Goal: Task Accomplishment & Management: Use online tool/utility

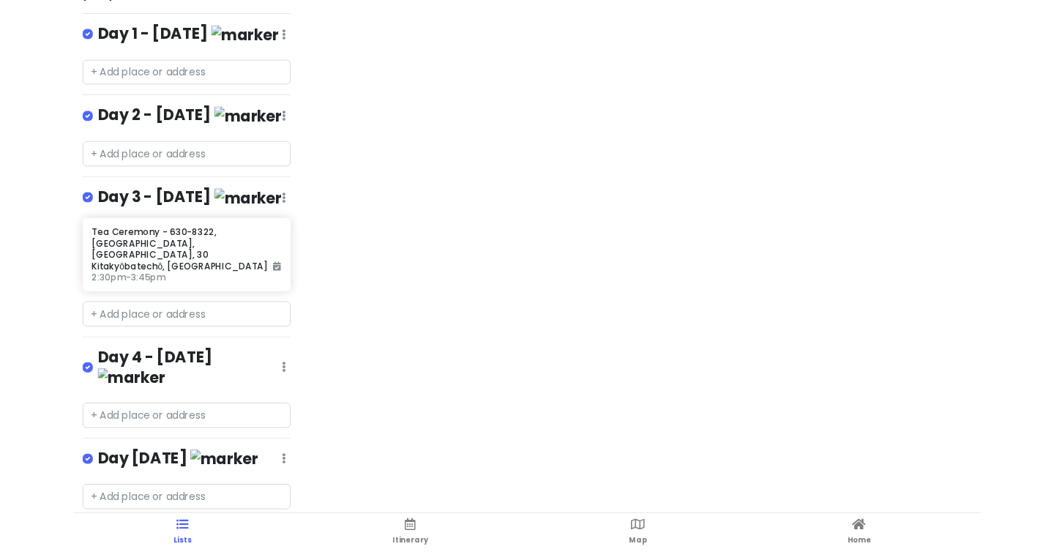
scroll to position [271, 0]
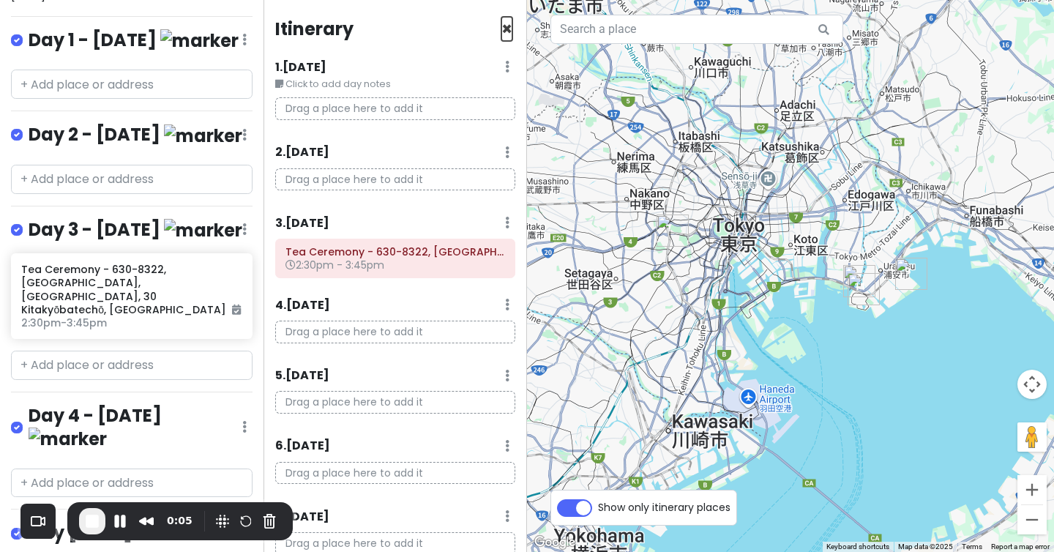
click at [504, 31] on span "×" at bounding box center [506, 29] width 11 height 24
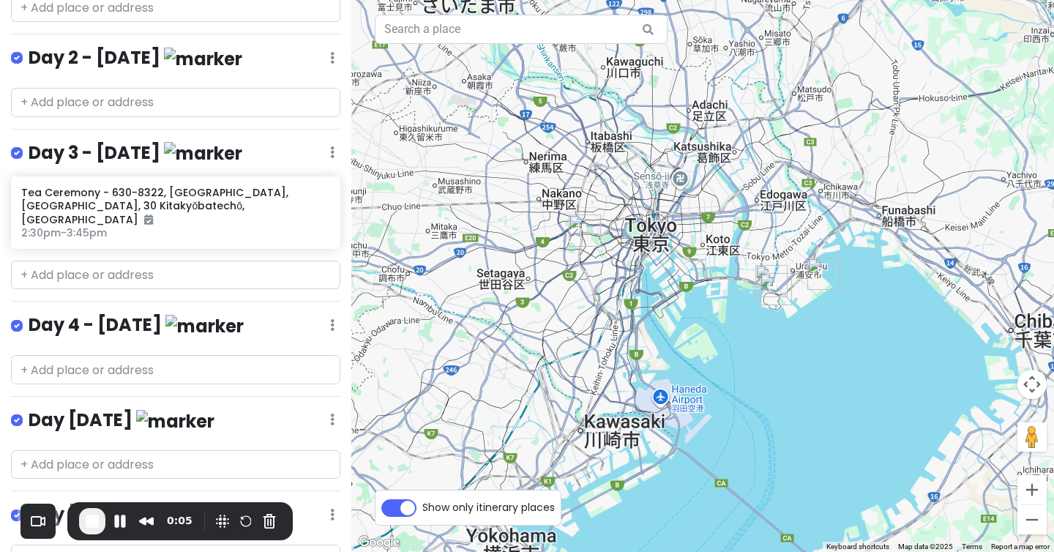
scroll to position [0, 0]
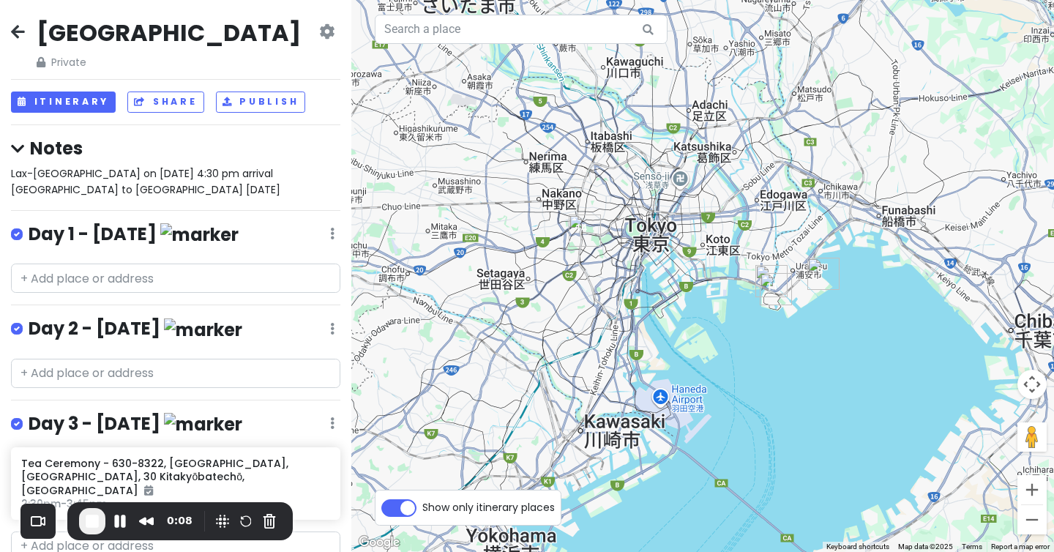
click at [24, 152] on icon at bounding box center [17, 148] width 13 height 15
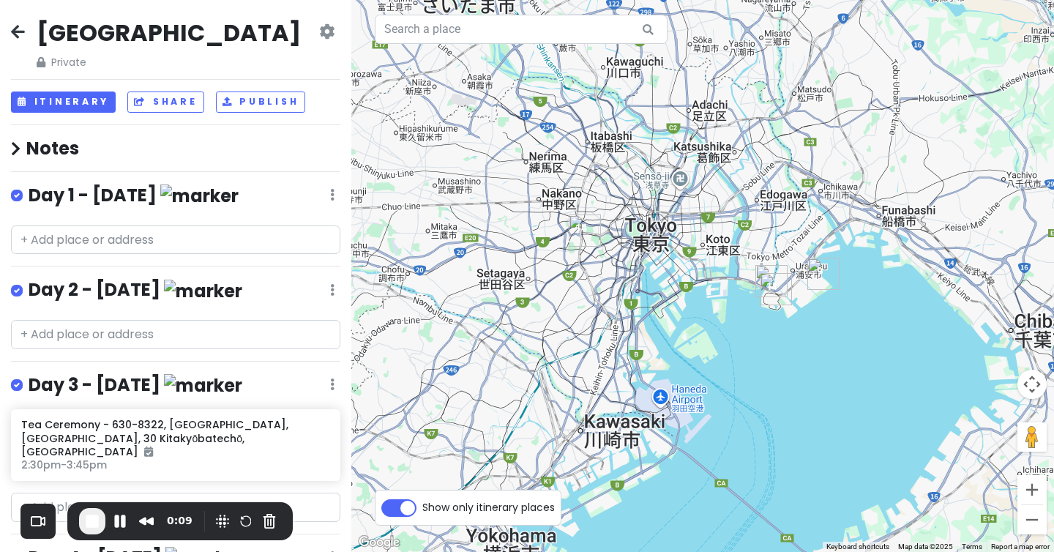
click at [29, 186] on label at bounding box center [29, 186] width 0 height 0
click at [29, 195] on input "checkbox" at bounding box center [34, 191] width 10 height 10
checkbox input "false"
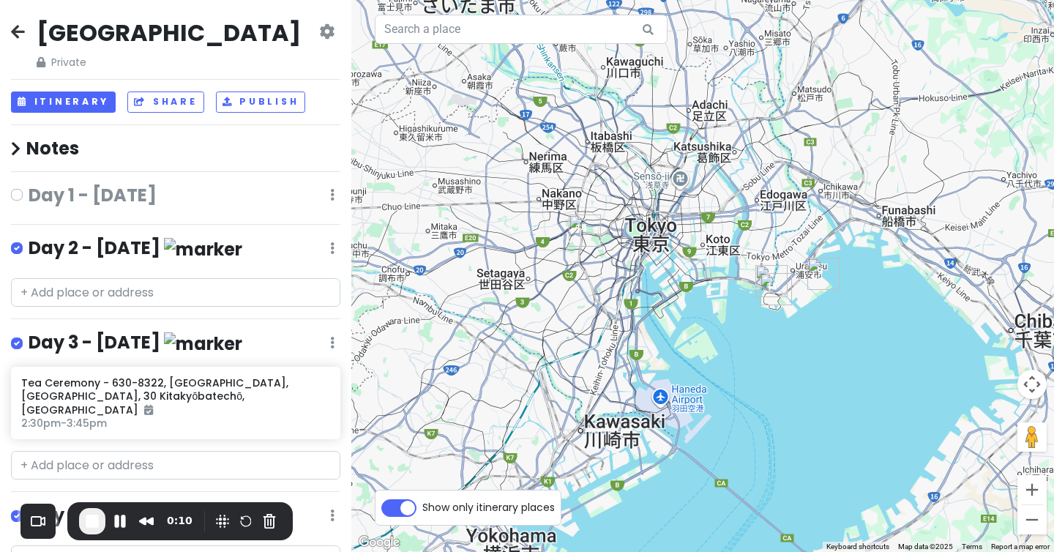
click at [29, 239] on label at bounding box center [29, 239] width 0 height 0
click at [29, 242] on input "checkbox" at bounding box center [34, 244] width 10 height 10
checkbox input "false"
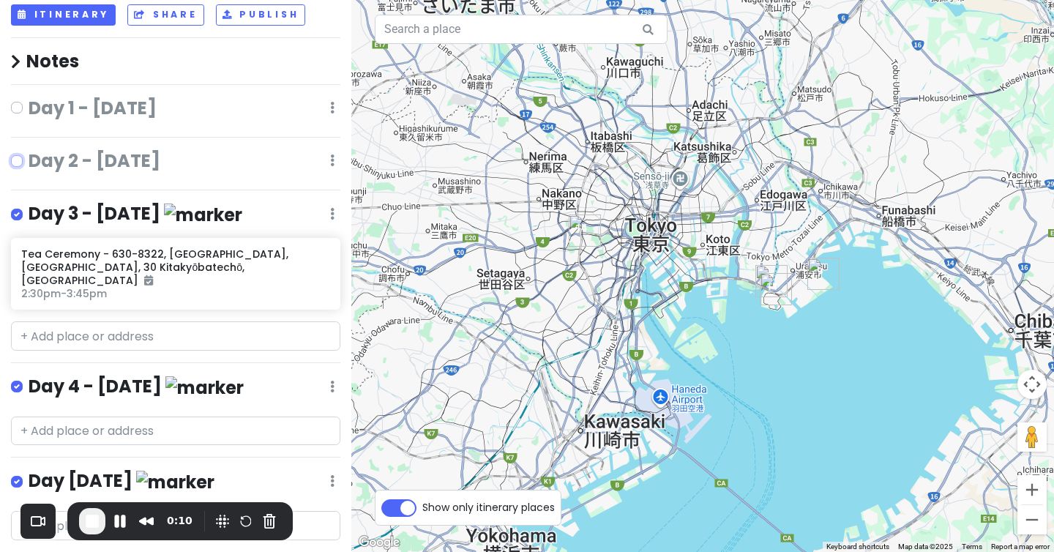
scroll to position [116, 0]
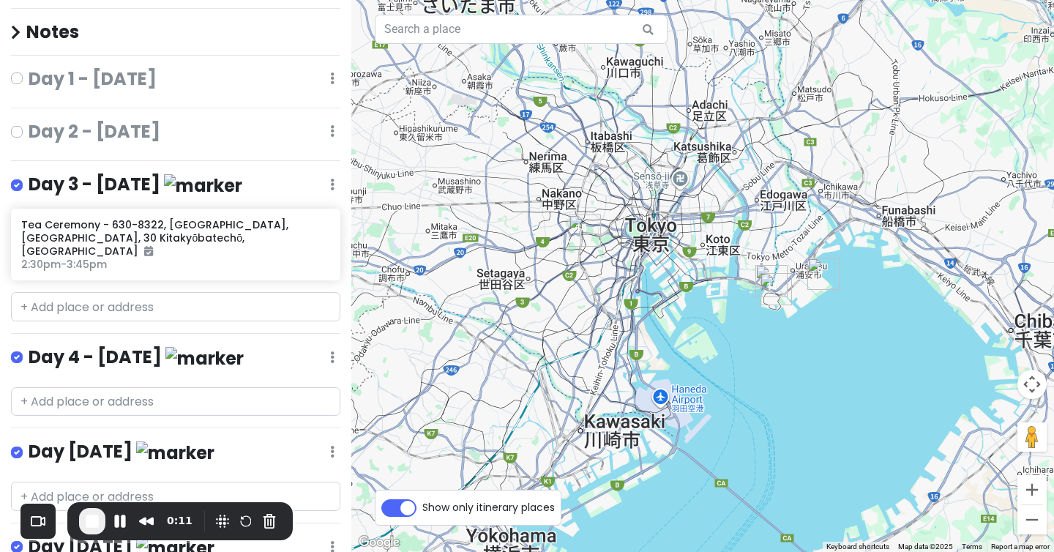
click at [12, 171] on div "[GEOGRAPHIC_DATA] Private Change Dates Make a Copy Delete Trip Go Pro ⚡️ Give F…" at bounding box center [175, 276] width 351 height 552
click at [14, 176] on div at bounding box center [20, 185] width 18 height 19
click at [29, 176] on label at bounding box center [29, 176] width 0 height 0
click at [29, 184] on input "checkbox" at bounding box center [34, 181] width 10 height 10
checkbox input "false"
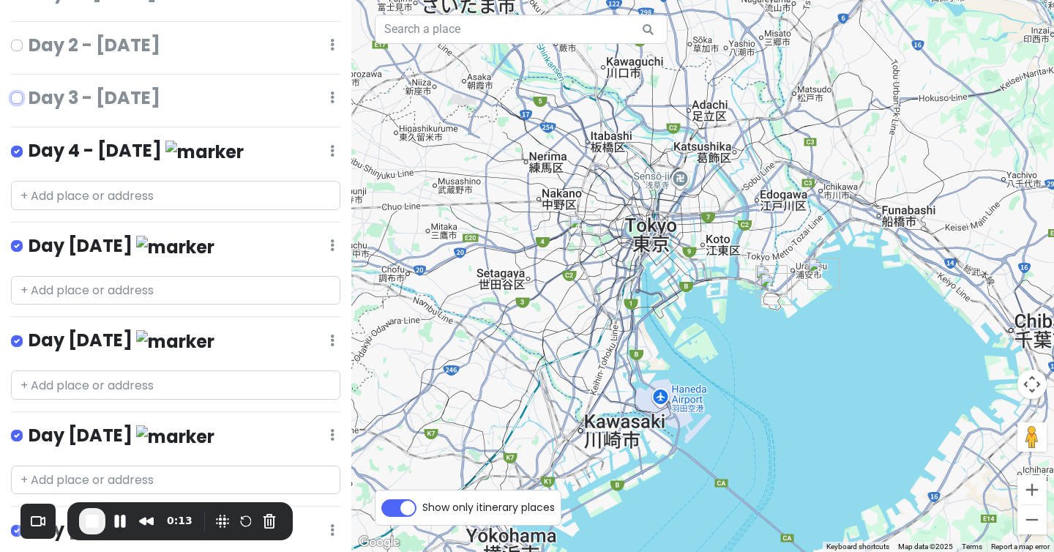
scroll to position [224, 0]
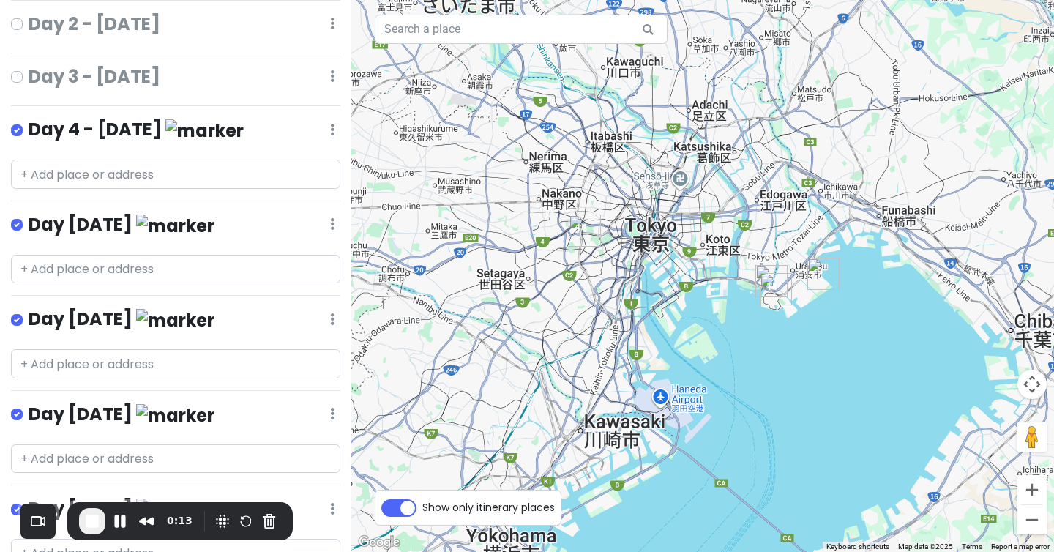
click at [29, 121] on label at bounding box center [29, 121] width 0 height 0
click at [29, 129] on input "checkbox" at bounding box center [34, 126] width 10 height 10
checkbox input "false"
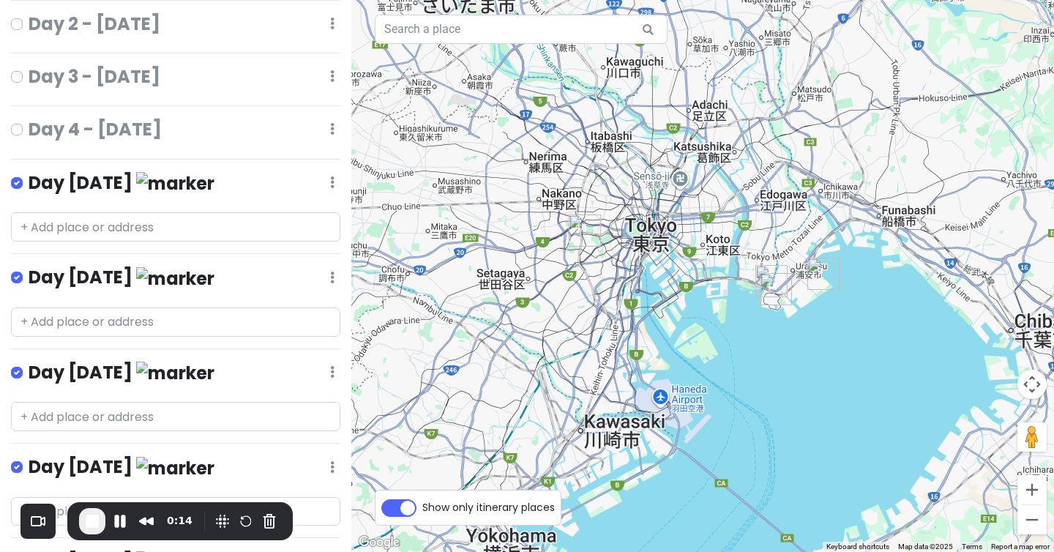
click at [29, 173] on label at bounding box center [29, 173] width 0 height 0
click at [29, 183] on input "checkbox" at bounding box center [34, 178] width 10 height 10
checkbox input "false"
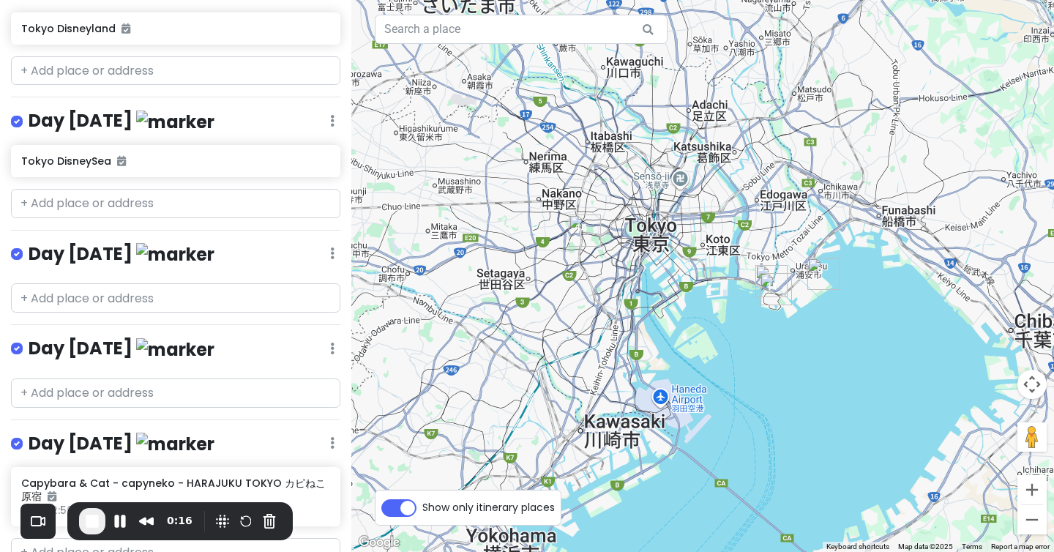
scroll to position [957, 0]
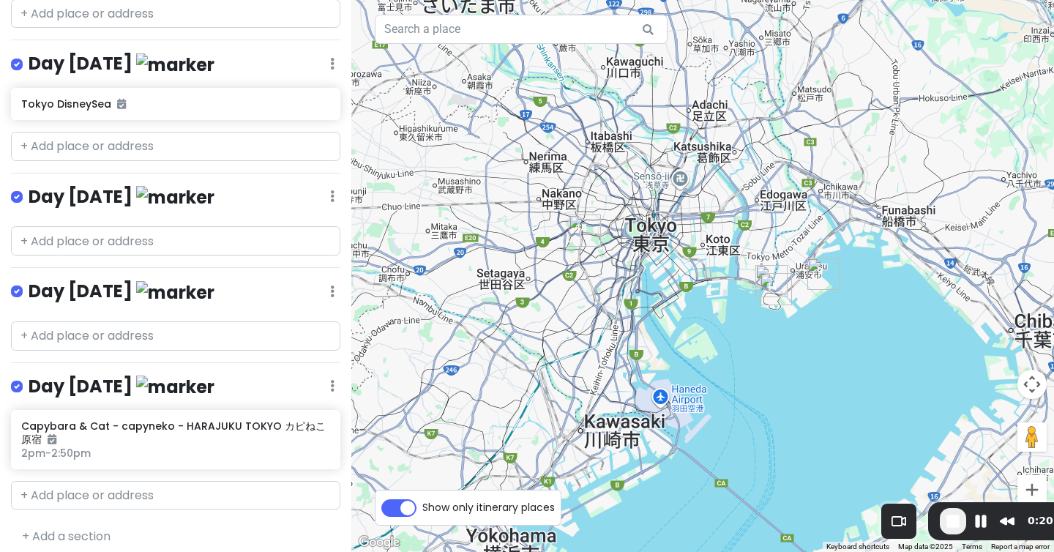
drag, startPoint x: 152, startPoint y: 532, endPoint x: 1040, endPoint y: 551, distance: 888.1
click at [518, 485] on body "[GEOGRAPHIC_DATA] Private Change Dates Make a Copy Delete Trip Go Pro ⚡️ Give F…" at bounding box center [527, 276] width 1054 height 552
click at [51, 485] on link "+ Add a section" at bounding box center [66, 536] width 89 height 17
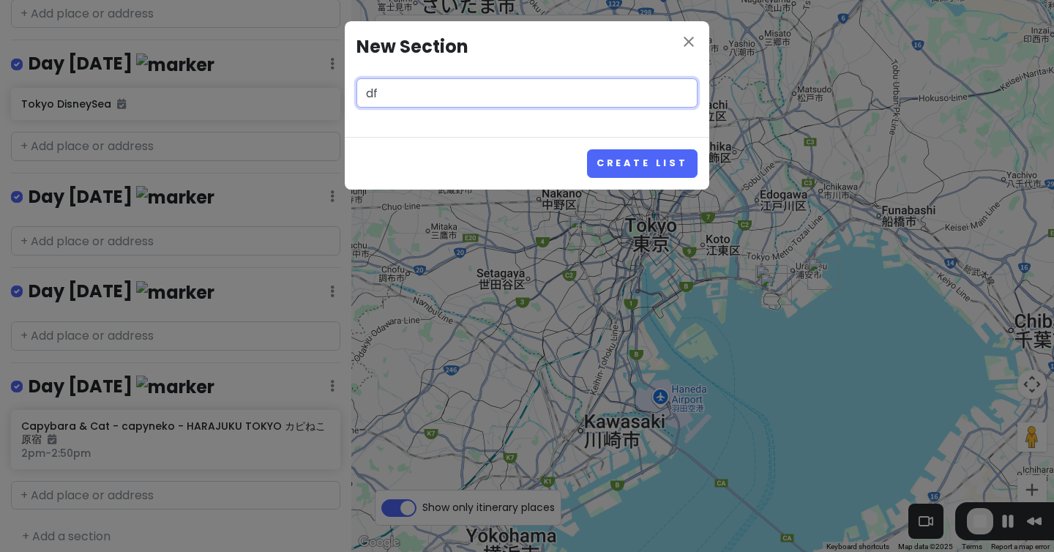
type input "d"
type input "Test"
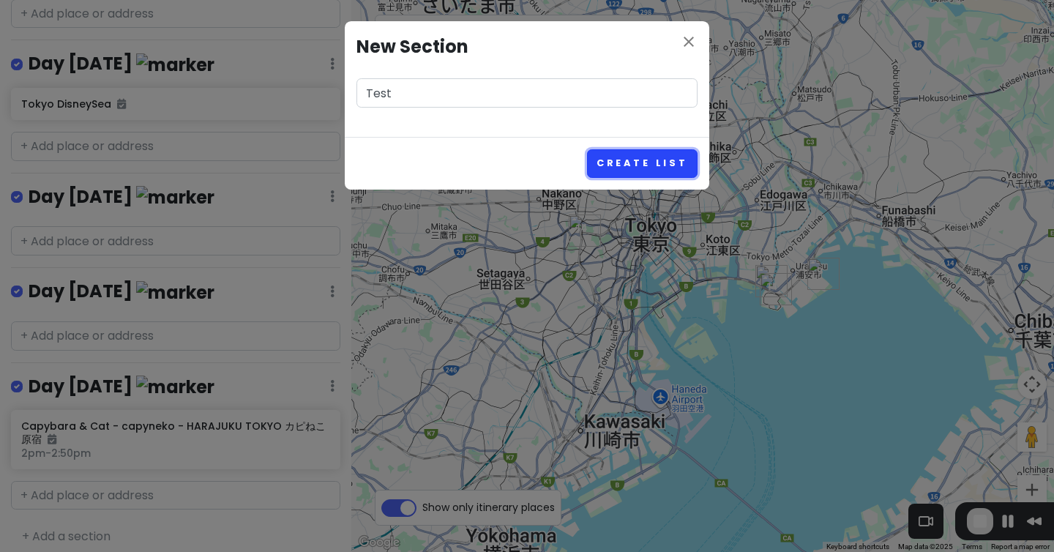
click at [518, 167] on button "Create List" at bounding box center [642, 163] width 111 height 29
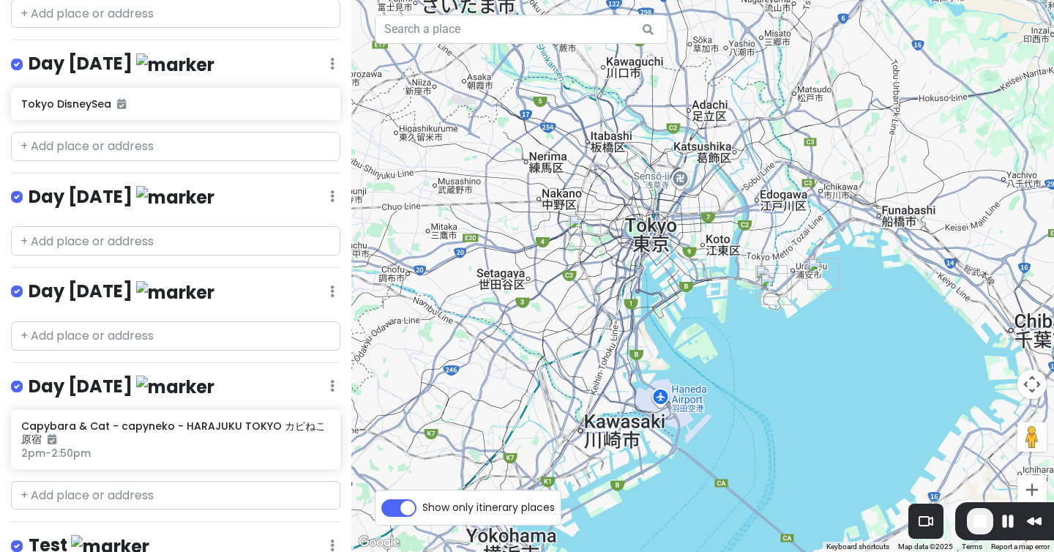
scroll to position [1051, 0]
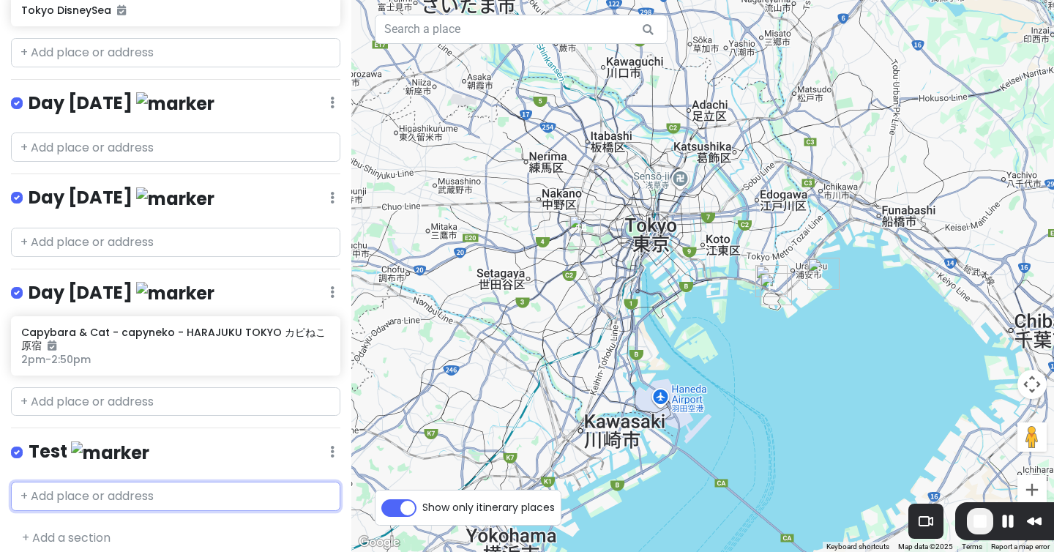
click at [100, 485] on input "text" at bounding box center [175, 496] width 329 height 29
type input "[STREET_ADDRESS]"
click at [163, 485] on span "[GEOGRAPHIC_DATA], [GEOGRAPHIC_DATA], [GEOGRAPHIC_DATA]" at bounding box center [128, 538] width 198 height 31
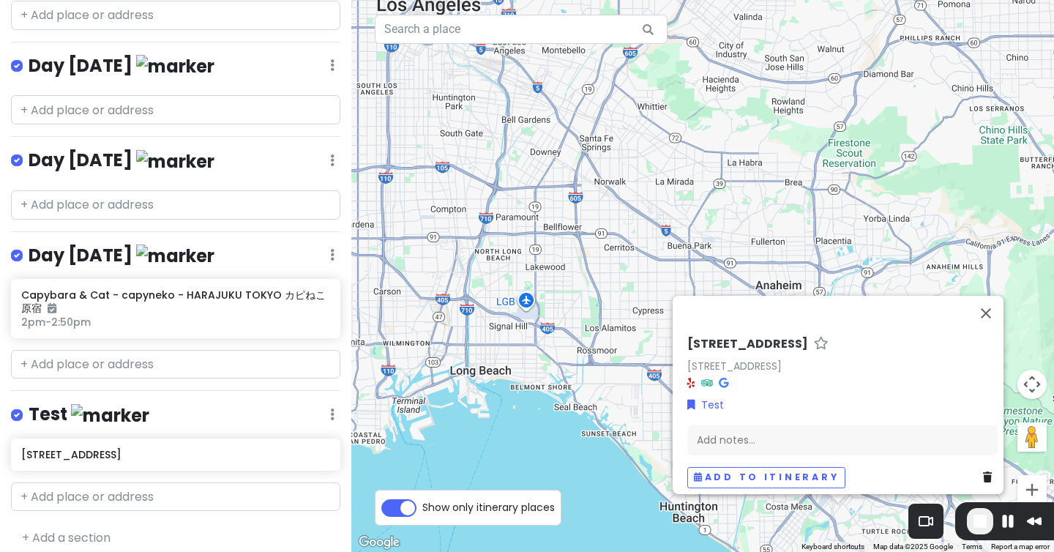
scroll to position [1089, 0]
click at [518, 440] on div "Add notes..." at bounding box center [842, 440] width 310 height 31
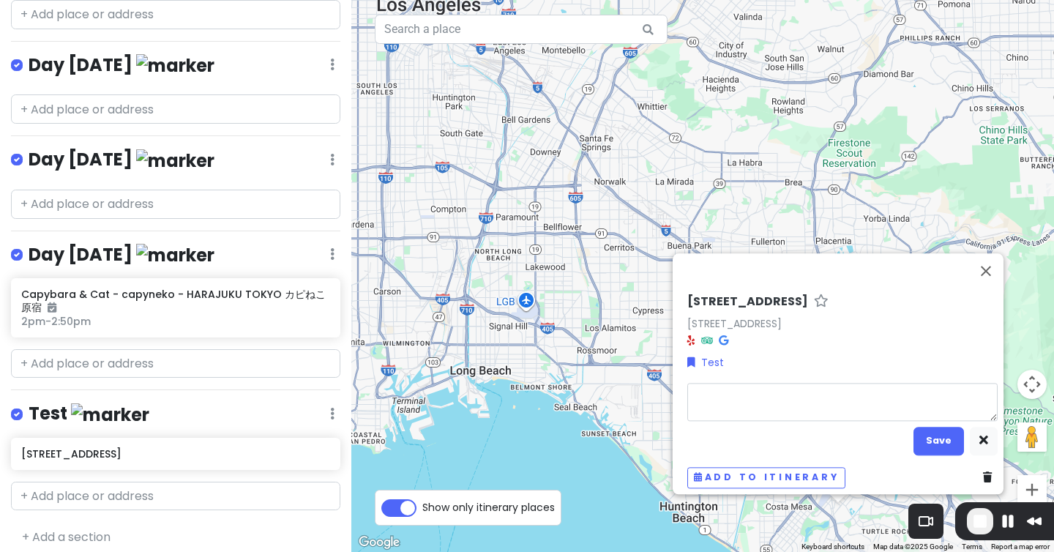
type textarea "x"
type textarea "T"
type textarea "x"
type textarea "Te"
type textarea "x"
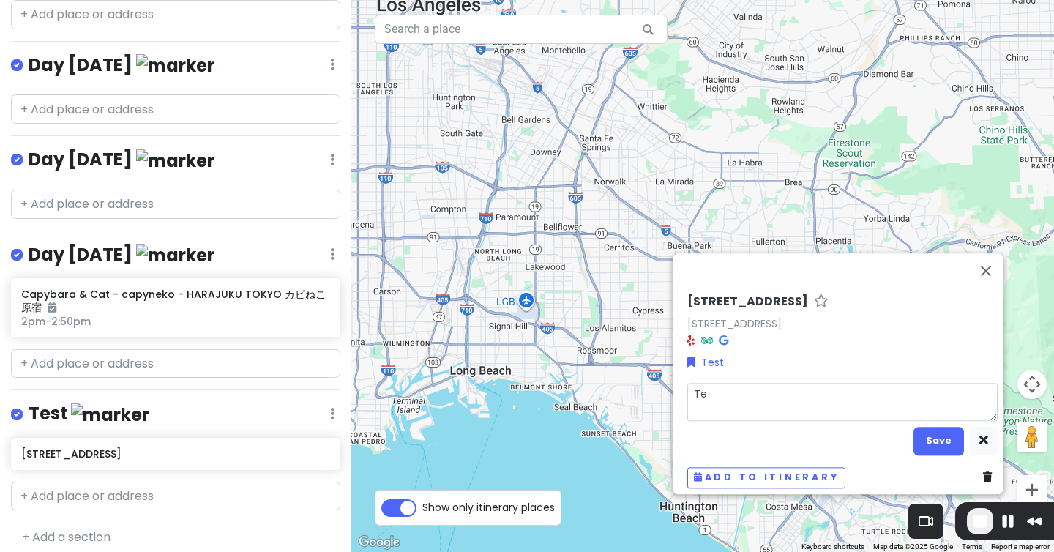
type textarea "Tes"
type textarea "x"
type textarea "Test"
type textarea "x"
type textarea "Test"
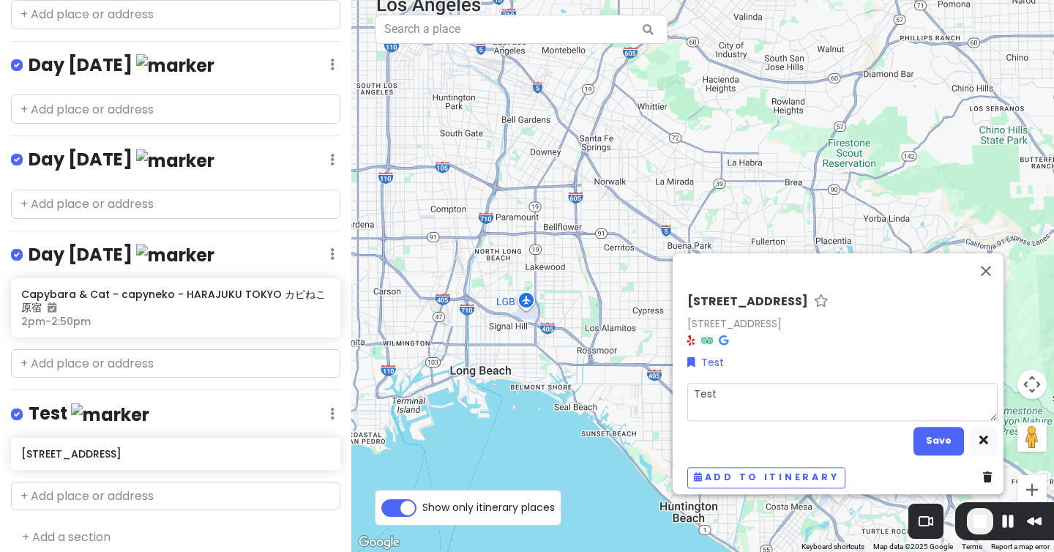
type textarea "x"
type textarea "Test n"
type textarea "x"
type textarea "Test no"
type textarea "x"
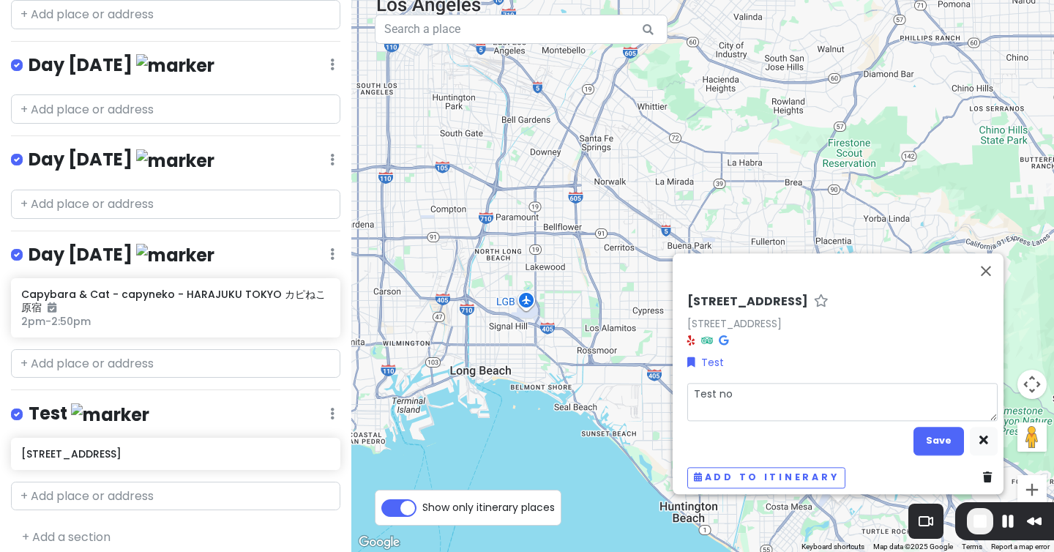
type textarea "Test not"
type textarea "x"
type textarea "Test note"
type textarea "x"
type textarea "Test notes"
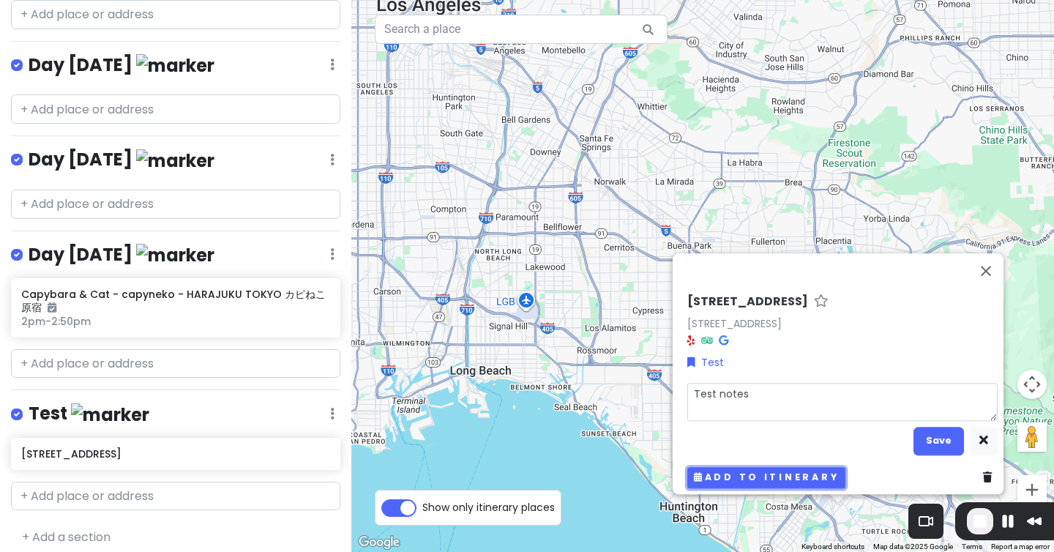
click at [518, 471] on button "Add to itinerary" at bounding box center [766, 477] width 158 height 21
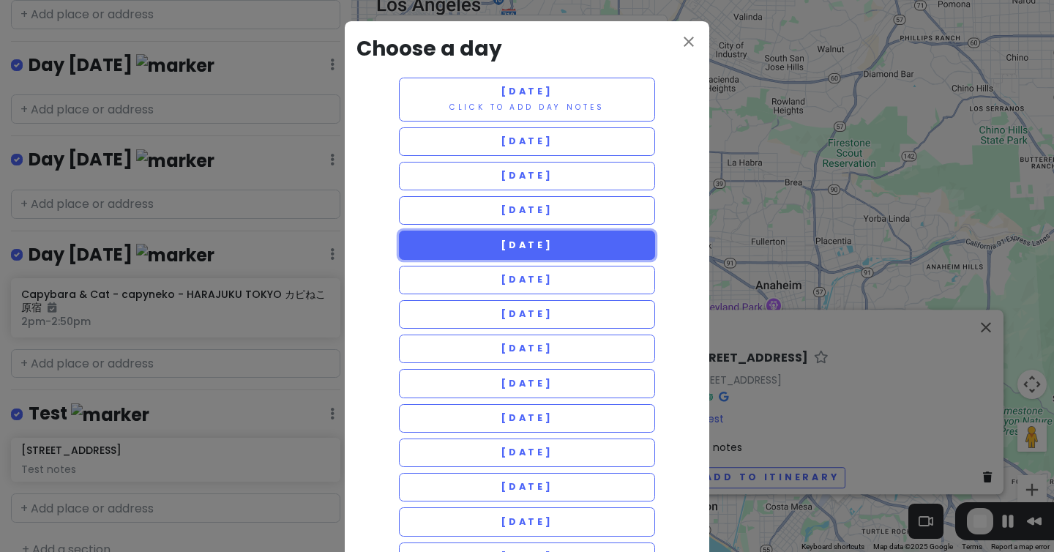
click at [518, 231] on button "[DATE]" at bounding box center [527, 245] width 256 height 29
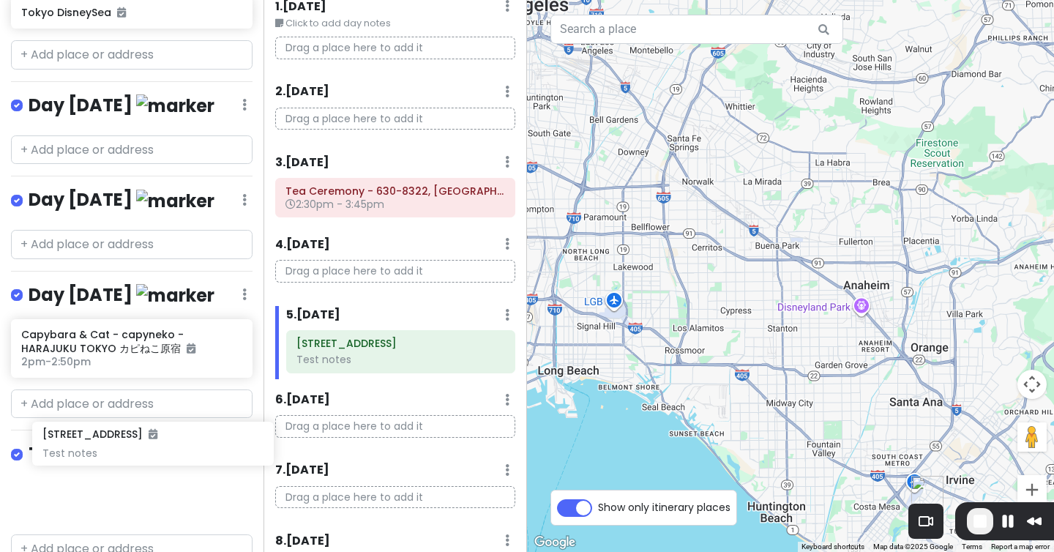
scroll to position [1096, 0]
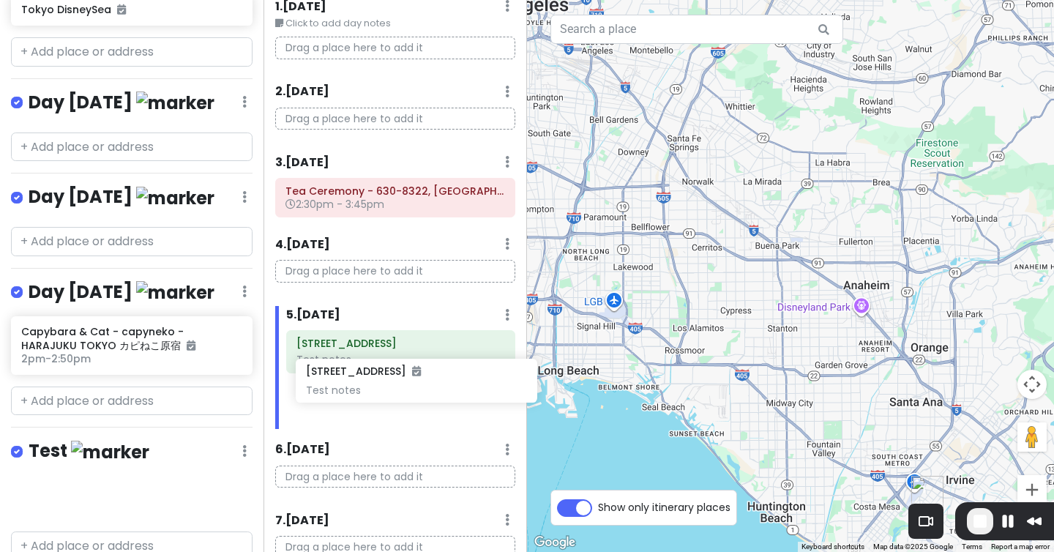
drag, startPoint x: 67, startPoint y: 461, endPoint x: 352, endPoint y: 381, distance: 295.9
click at [352, 381] on div "[GEOGRAPHIC_DATA] Private Change Dates Make a Copy Delete Trip Go Pro ⚡️ Give F…" at bounding box center [527, 276] width 1054 height 552
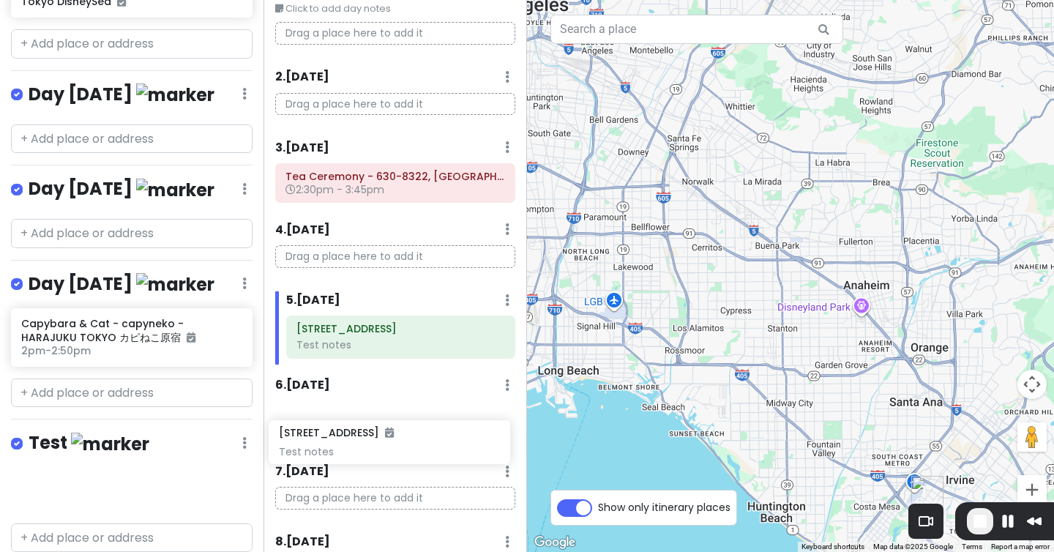
scroll to position [81, 0]
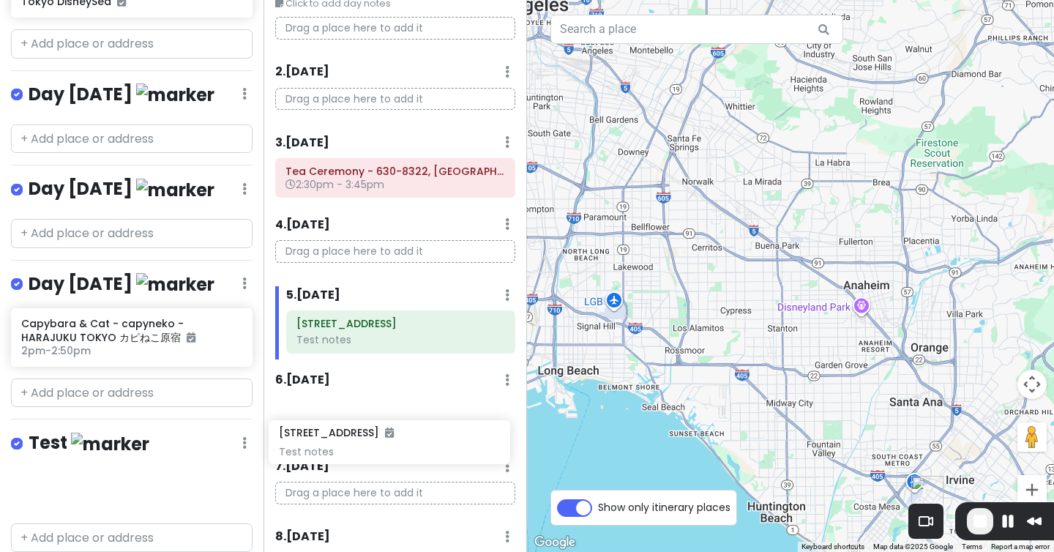
drag, startPoint x: 102, startPoint y: 467, endPoint x: 359, endPoint y: 455, distance: 258.0
click at [359, 455] on div "[GEOGRAPHIC_DATA] Private Change Dates Make a Copy Delete Trip Go Pro ⚡️ Give F…" at bounding box center [527, 276] width 1054 height 552
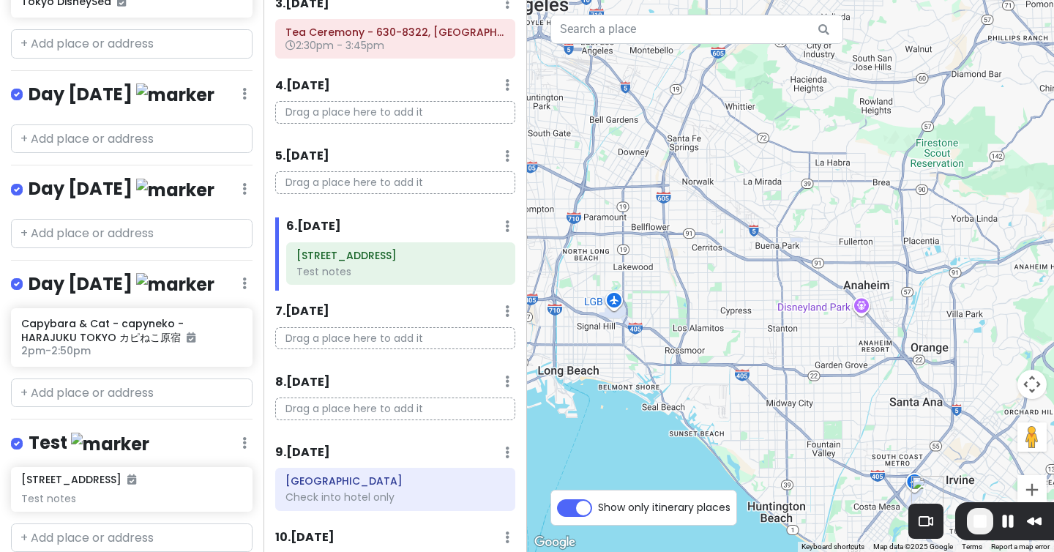
scroll to position [235, 0]
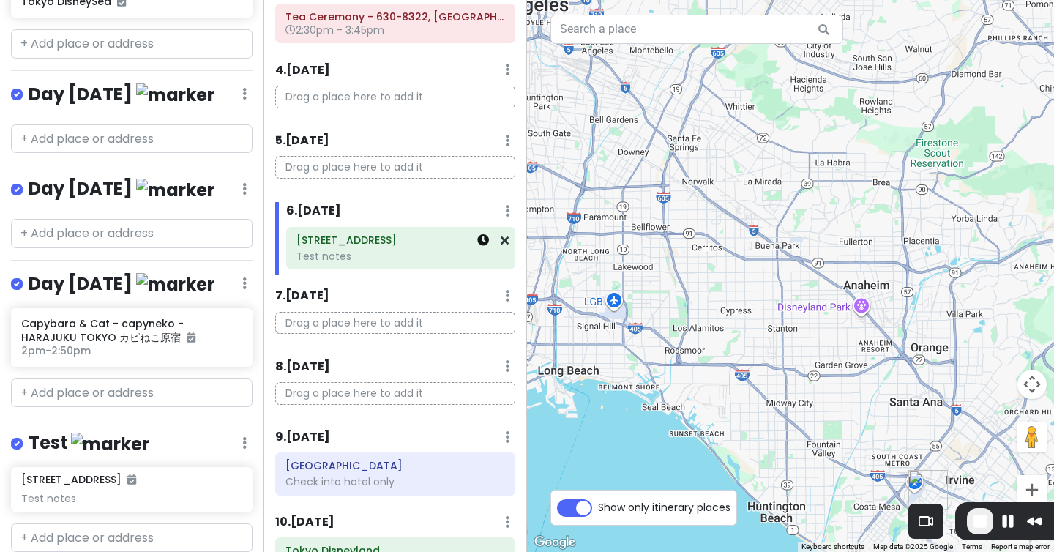
click at [486, 241] on icon at bounding box center [483, 240] width 12 height 12
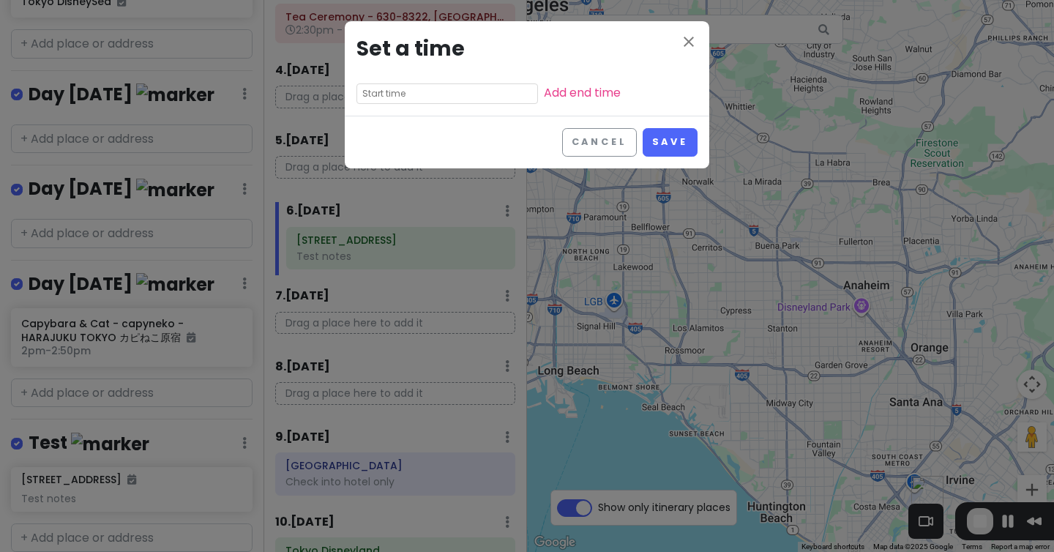
click at [422, 94] on input "text" at bounding box center [447, 93] width 182 height 20
click at [375, 184] on div "close Set a time Add end time Cancel Save" at bounding box center [527, 276] width 1054 height 552
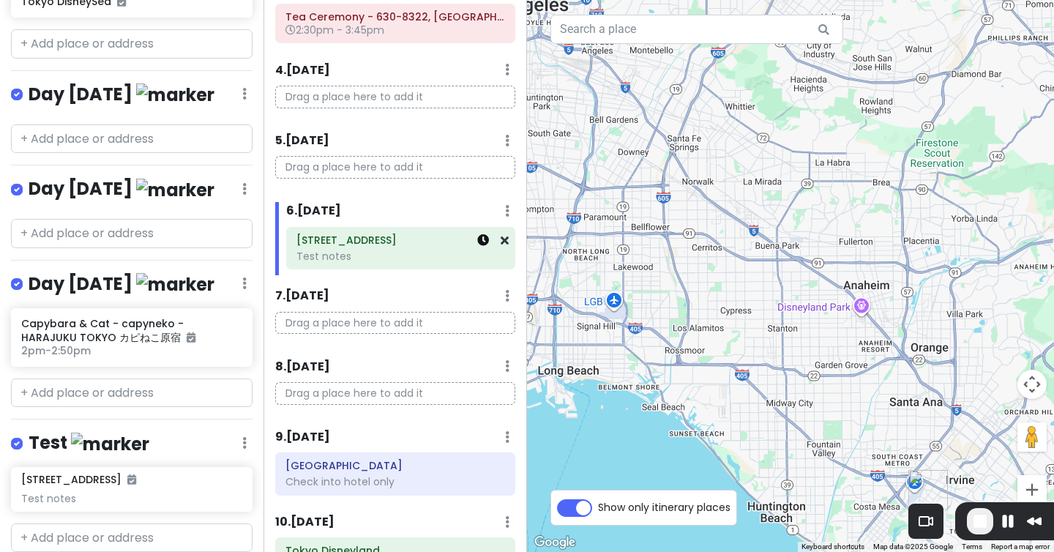
click at [481, 242] on icon at bounding box center [483, 240] width 12 height 12
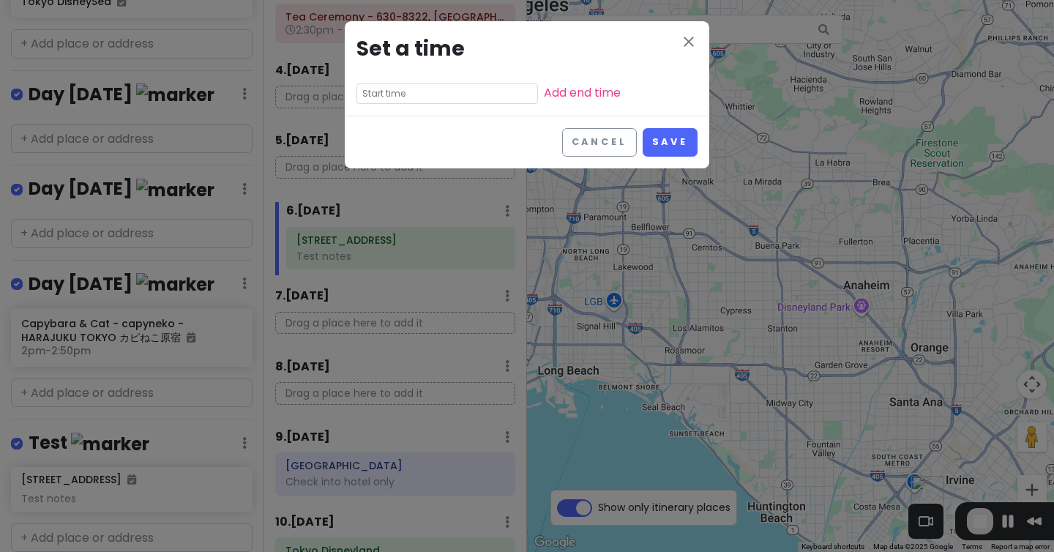
click at [423, 83] on input "text" at bounding box center [447, 93] width 182 height 20
click at [373, 195] on div "close Set a time Add end time Cancel Save" at bounding box center [527, 276] width 1054 height 552
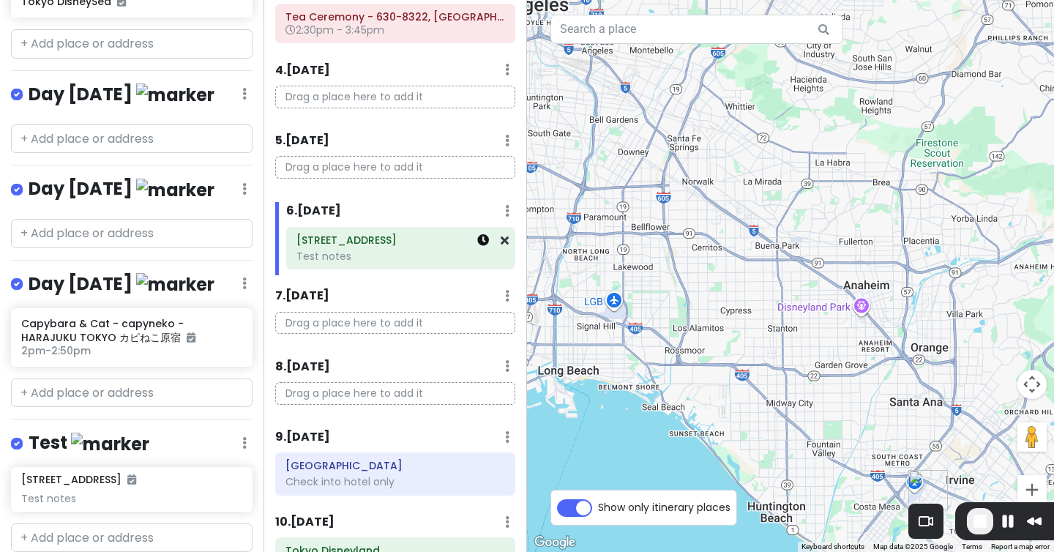
click at [482, 247] on link at bounding box center [483, 240] width 12 height 17
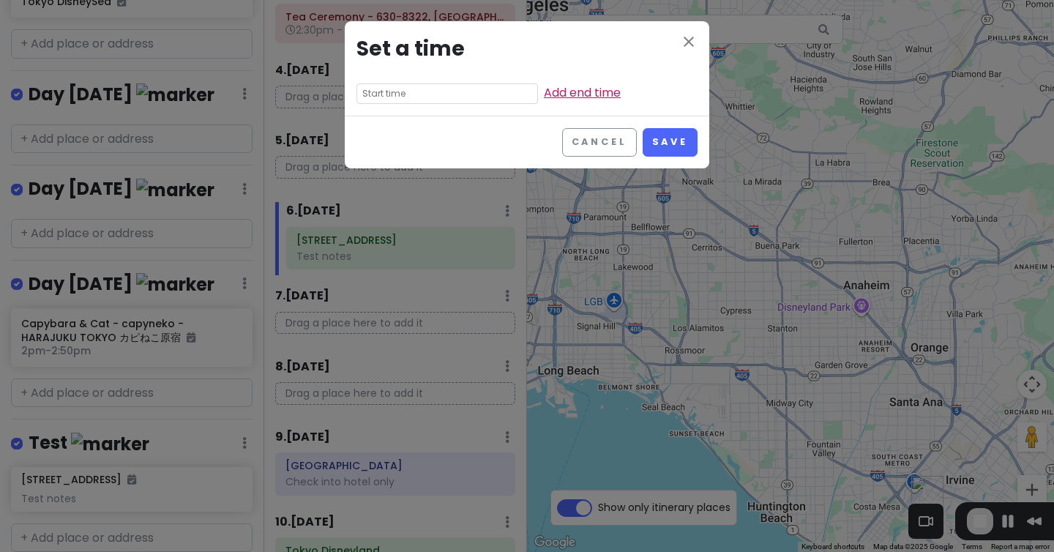
click at [518, 92] on link "Add end time" at bounding box center [582, 92] width 77 height 17
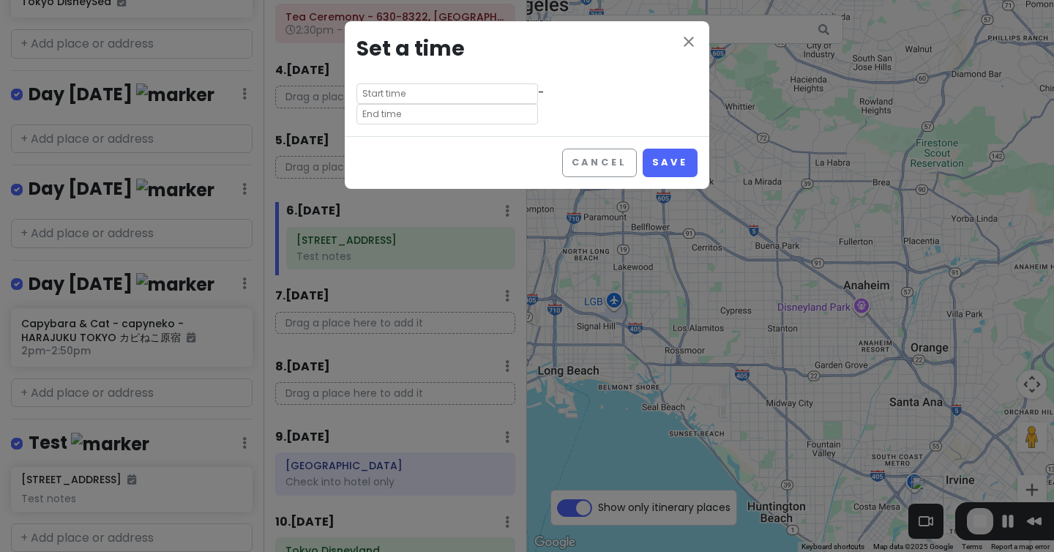
click at [518, 104] on input "text" at bounding box center [447, 114] width 182 height 20
click at [413, 97] on input "text" at bounding box center [447, 93] width 182 height 20
click at [518, 50] on icon "close" at bounding box center [689, 42] width 18 height 18
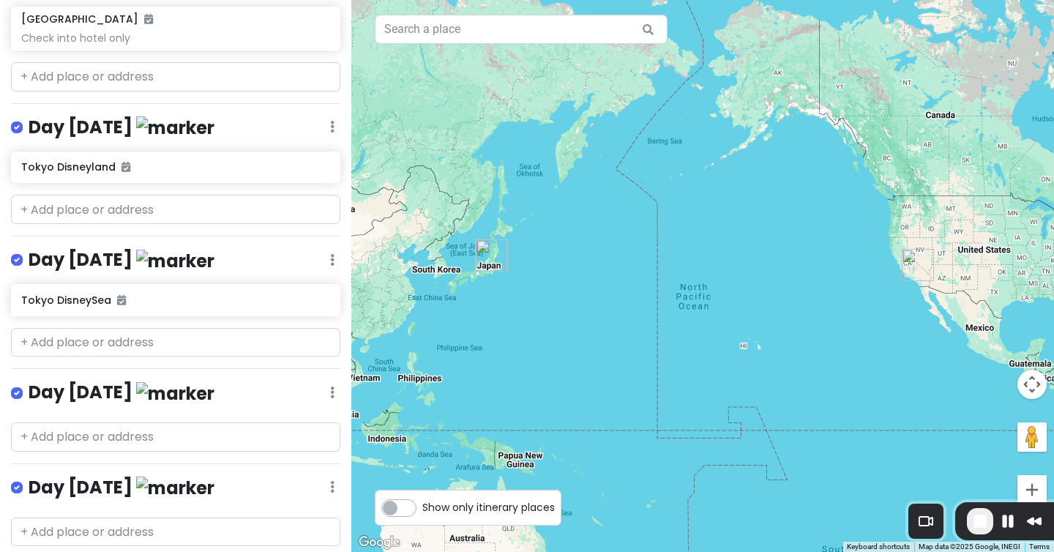
scroll to position [1408, 0]
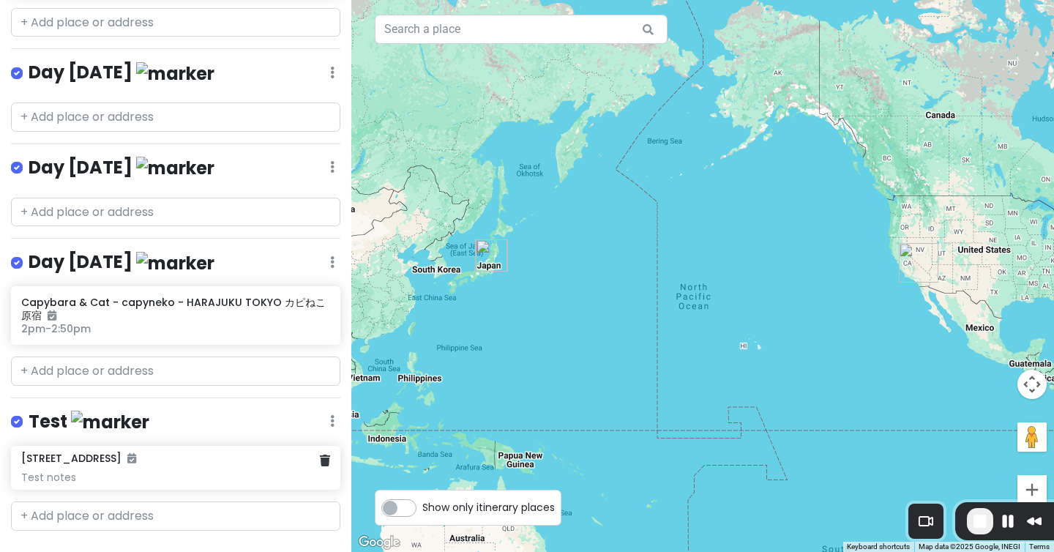
click at [229, 471] on div "Test notes" at bounding box center [175, 477] width 308 height 13
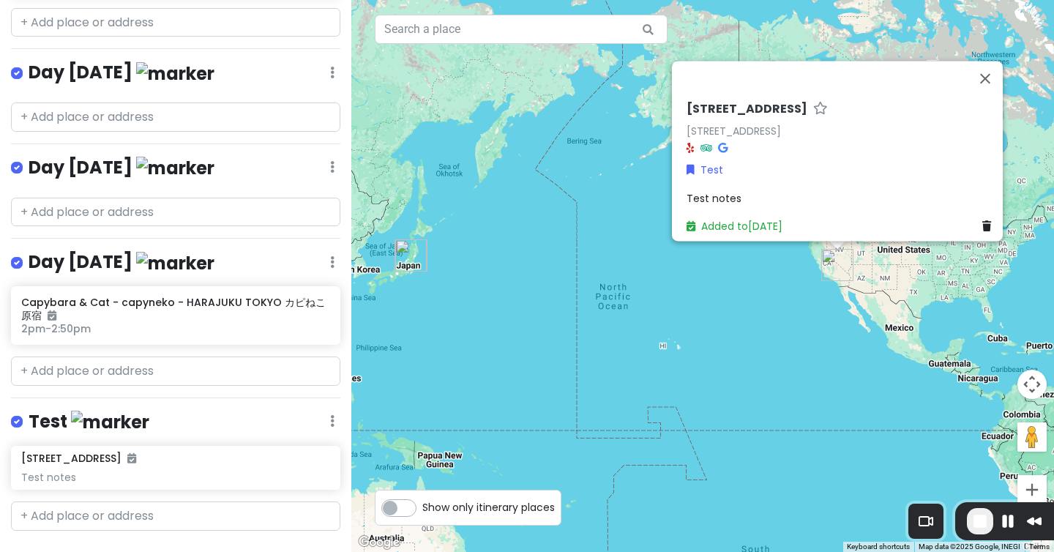
click at [332, 415] on icon at bounding box center [332, 421] width 4 height 12
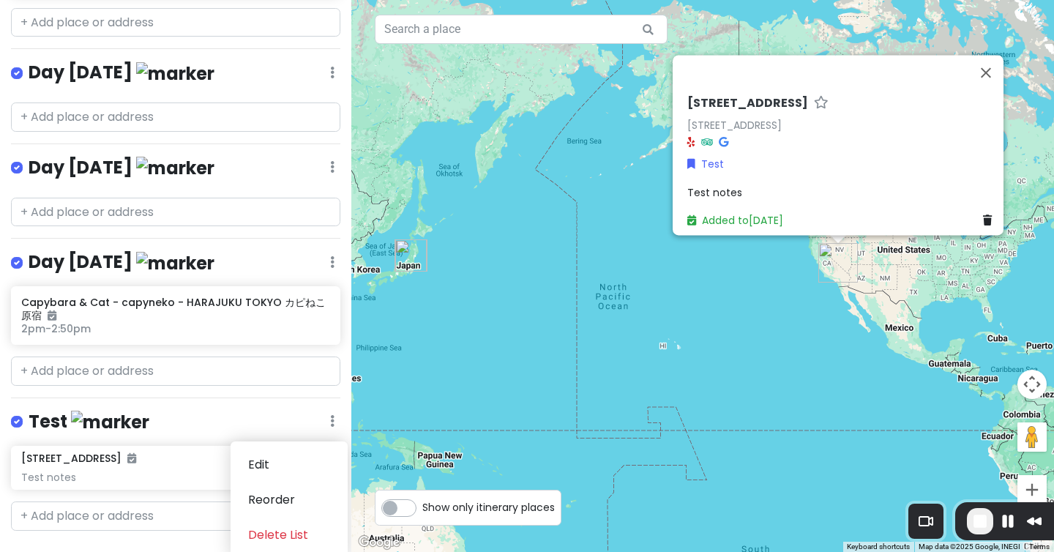
click at [143, 446] on div "4301 Jamboree Rd Test notes" at bounding box center [175, 468] width 329 height 44
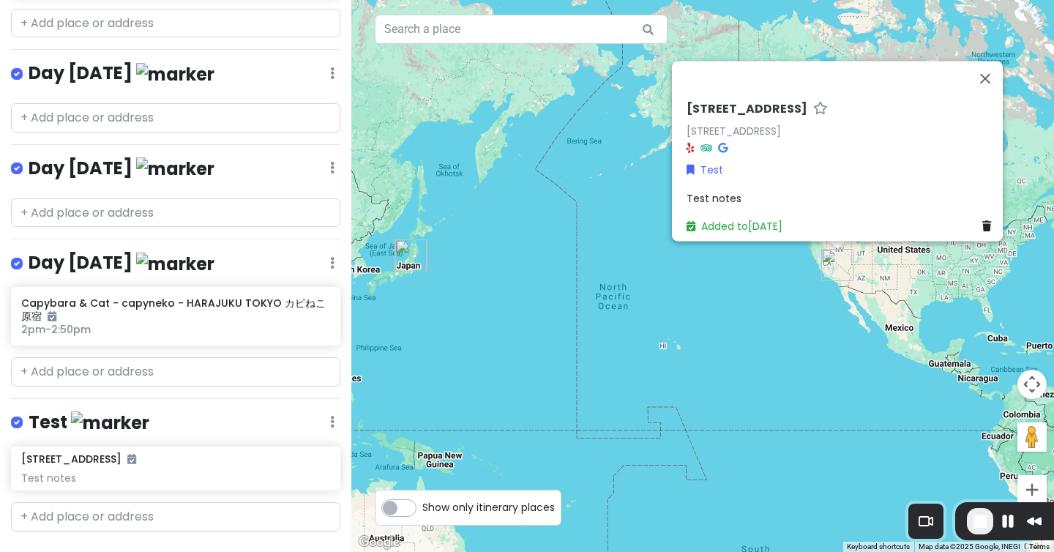
scroll to position [0, 0]
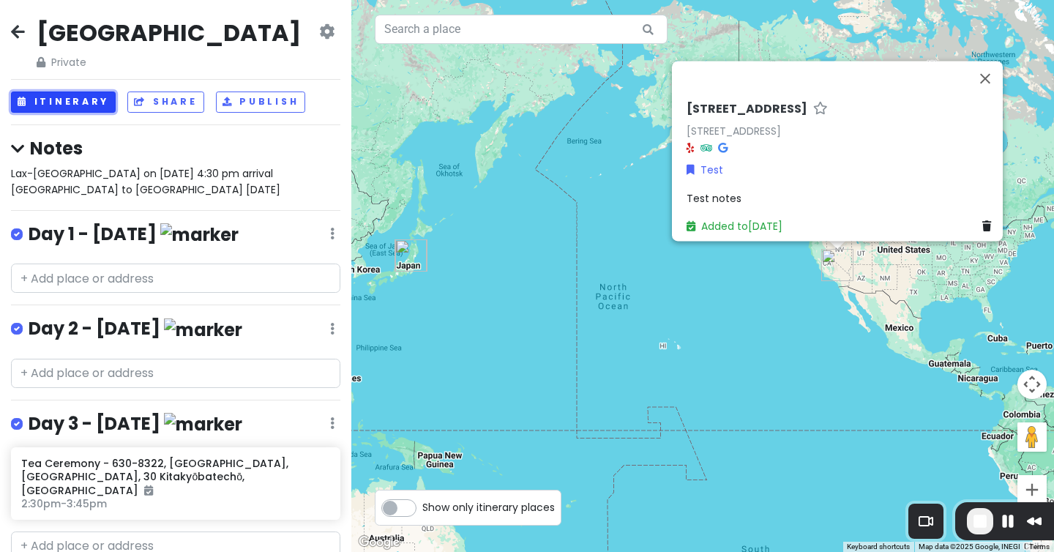
click at [78, 102] on button "Itinerary" at bounding box center [63, 102] width 105 height 21
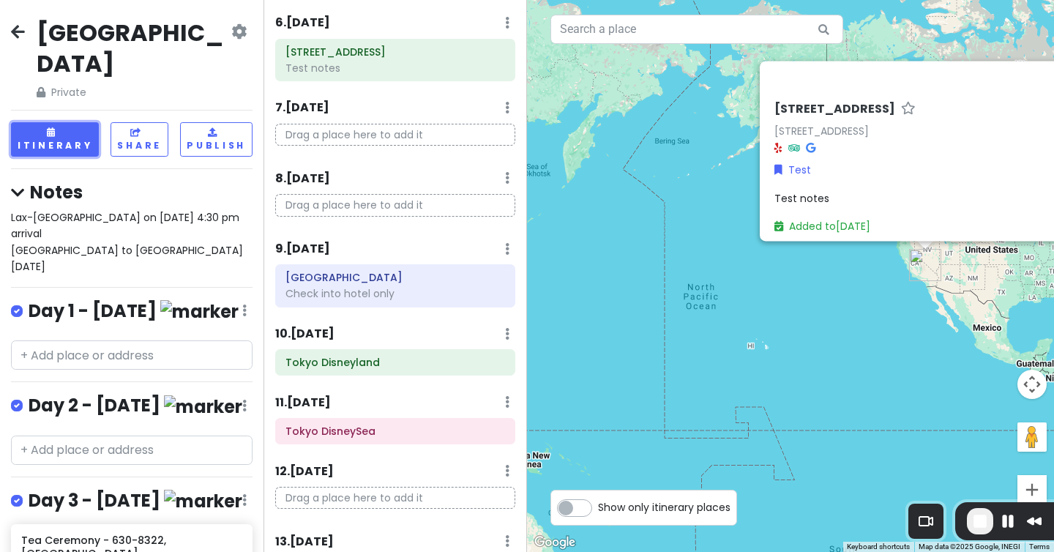
scroll to position [225, 0]
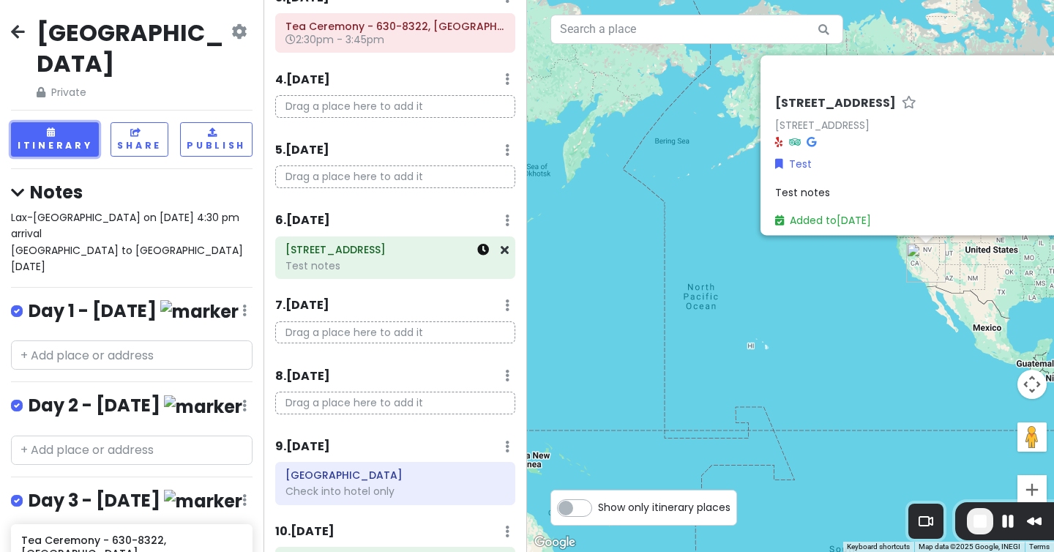
click at [479, 245] on icon at bounding box center [483, 250] width 12 height 12
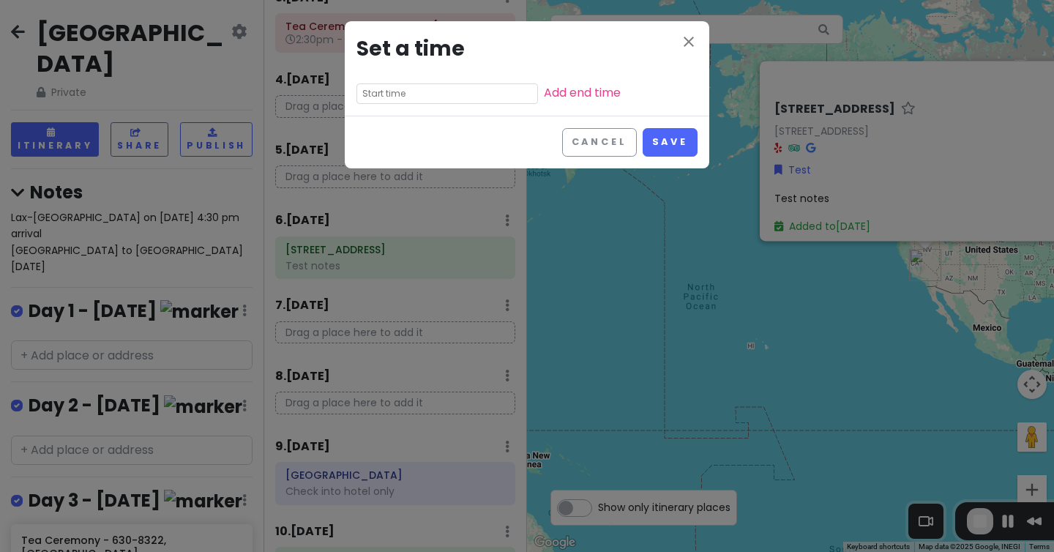
click at [408, 92] on input "text" at bounding box center [447, 93] width 182 height 20
click at [355, 203] on div "close Set a time Add end time Cancel Save" at bounding box center [527, 276] width 1054 height 552
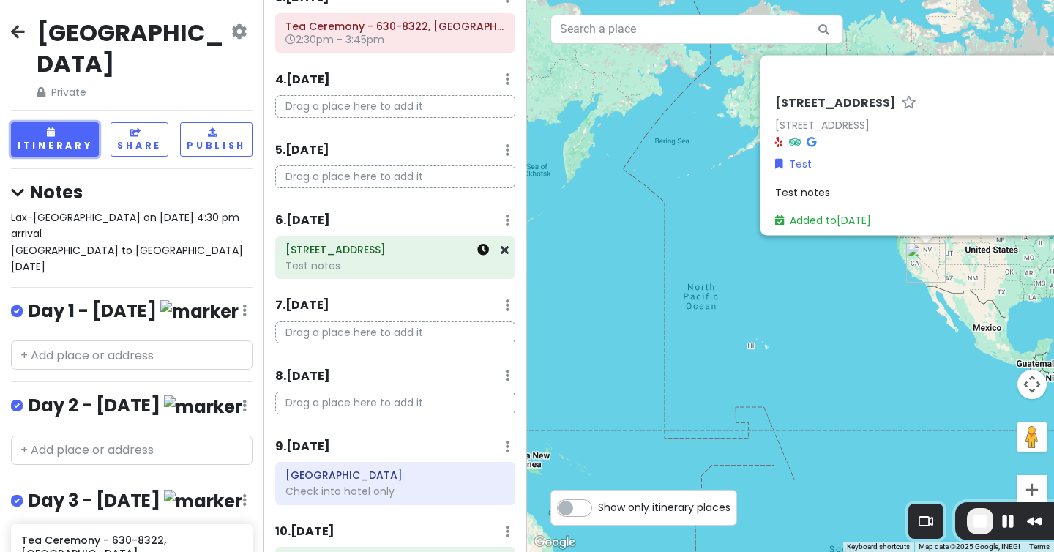
click at [481, 252] on icon at bounding box center [483, 250] width 12 height 12
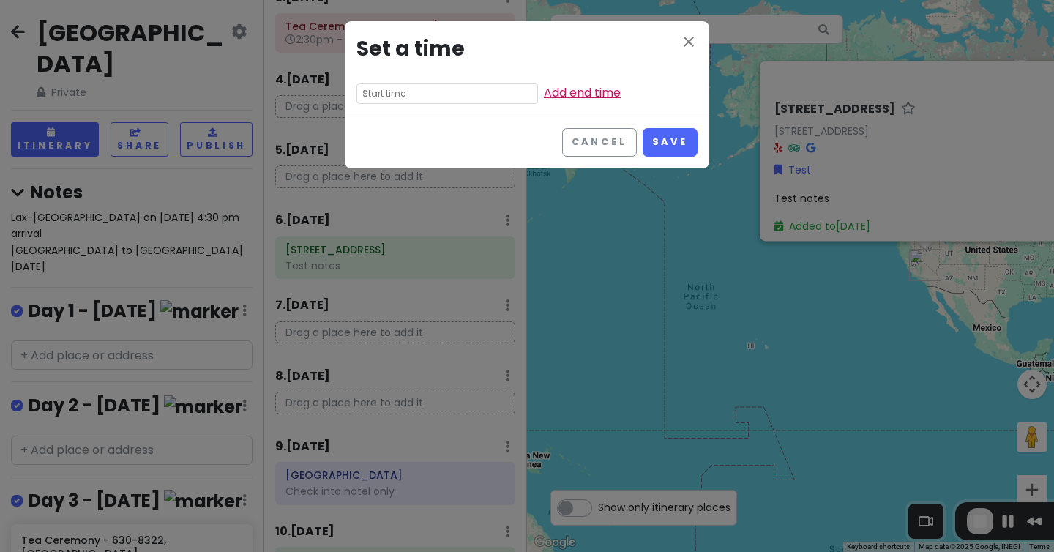
click at [544, 87] on link "Add end time" at bounding box center [582, 92] width 77 height 17
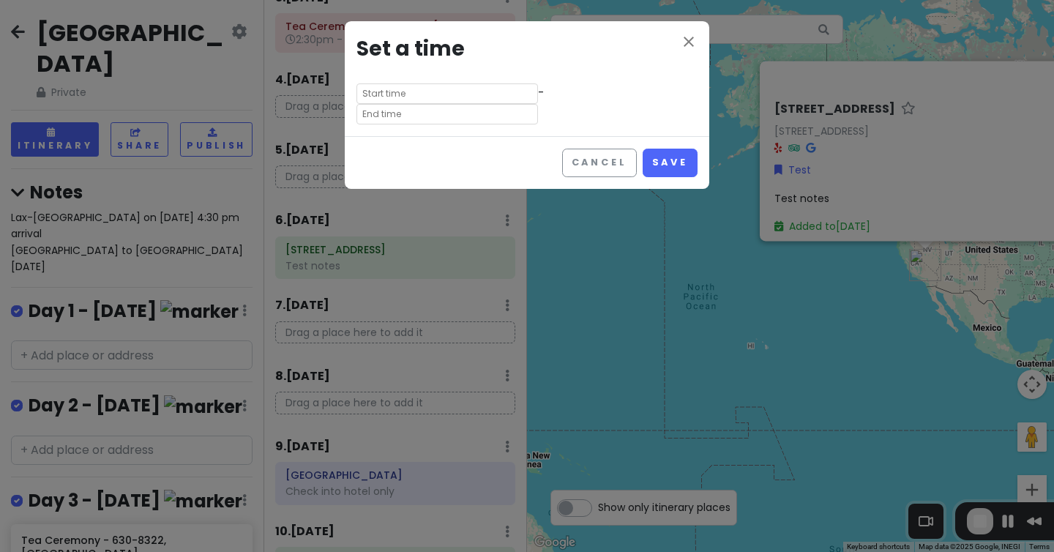
click at [421, 92] on input "text" at bounding box center [447, 93] width 182 height 20
click at [697, 41] on icon "close" at bounding box center [689, 42] width 18 height 18
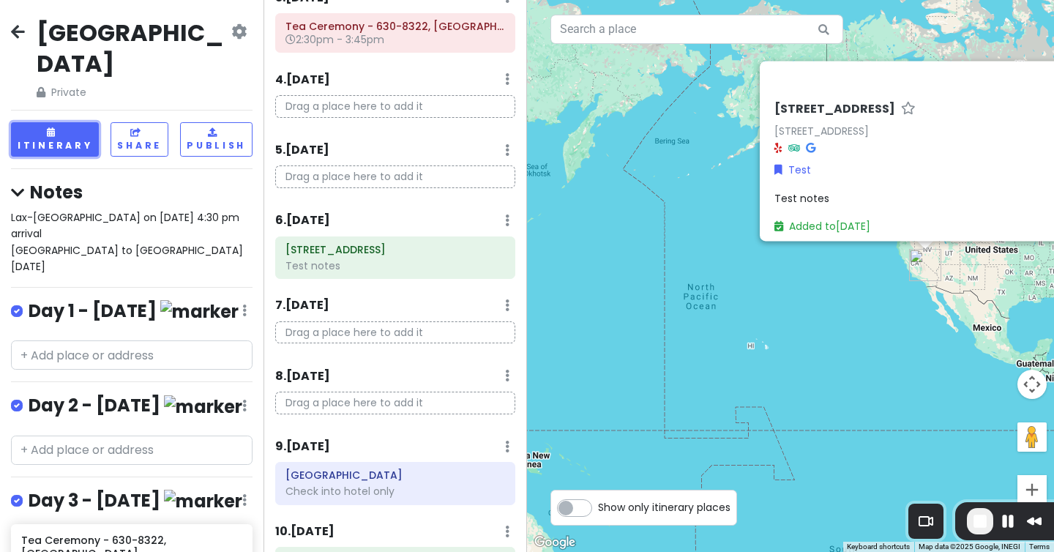
scroll to position [0, 0]
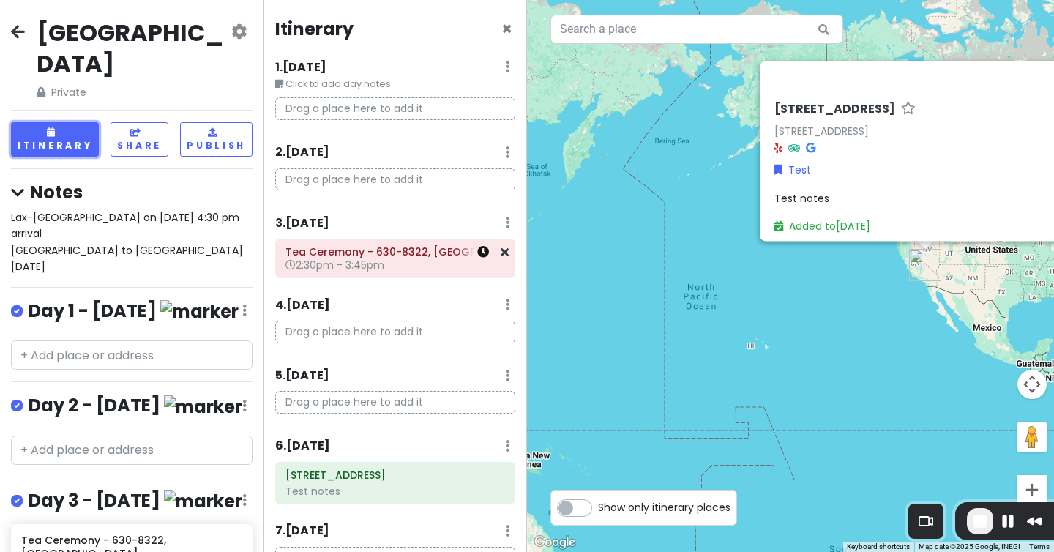
click at [481, 255] on icon at bounding box center [483, 252] width 12 height 12
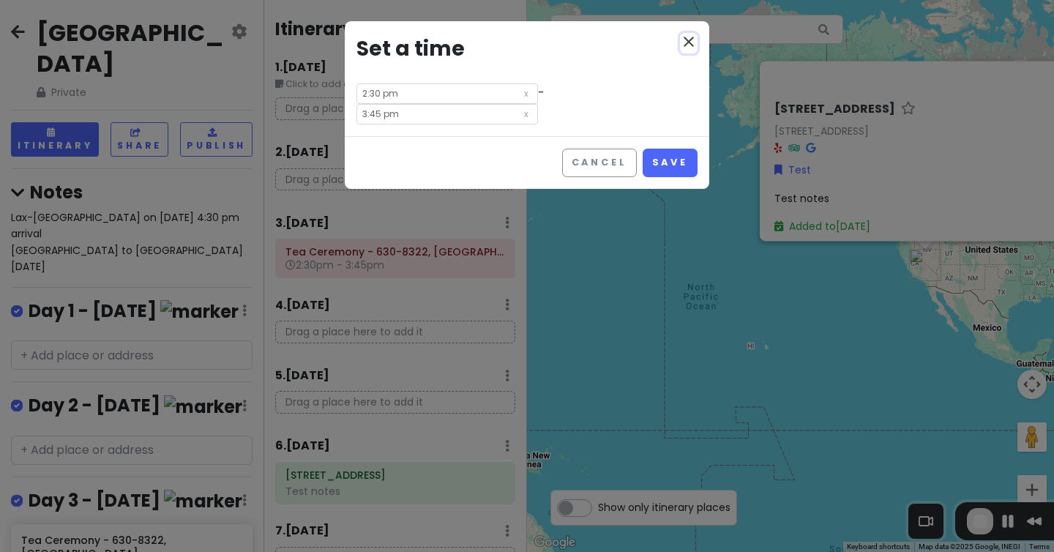
click at [683, 39] on icon "close" at bounding box center [689, 42] width 18 height 18
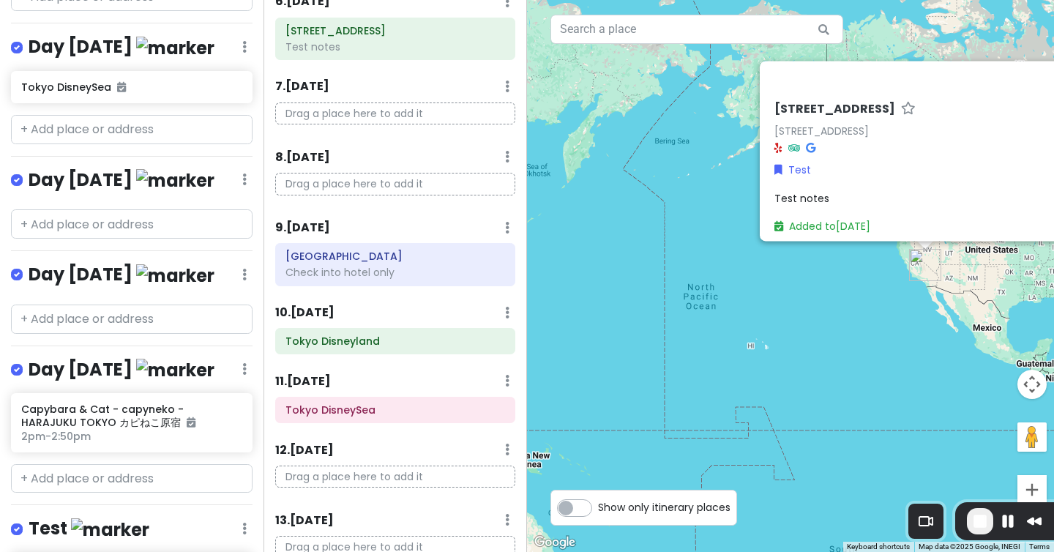
scroll to position [1422, 0]
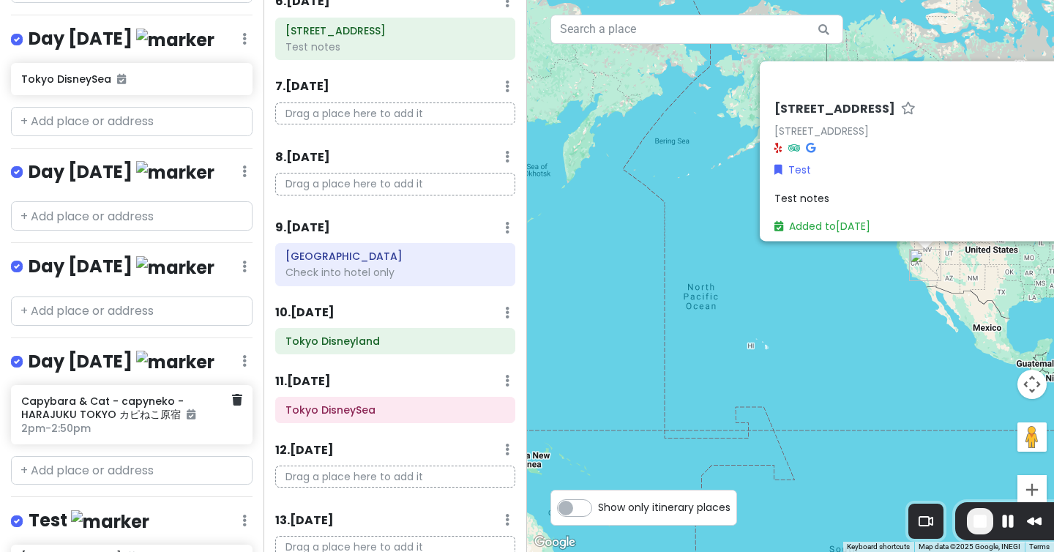
click at [130, 395] on h6 "Capybara & Cat - capyneko - HARAJUKU TOKYO カピねこ原宿" at bounding box center [126, 408] width 210 height 26
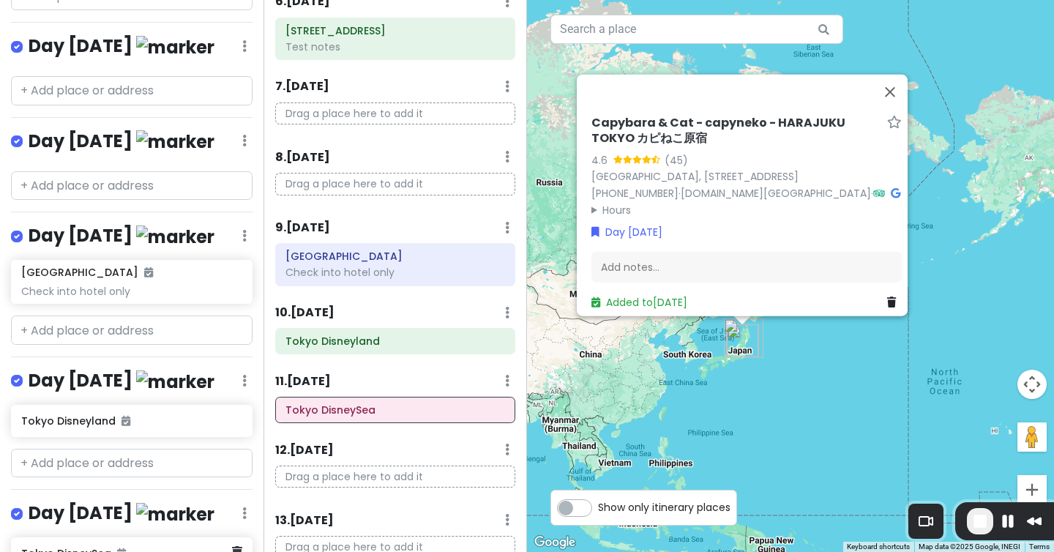
scroll to position [835, 0]
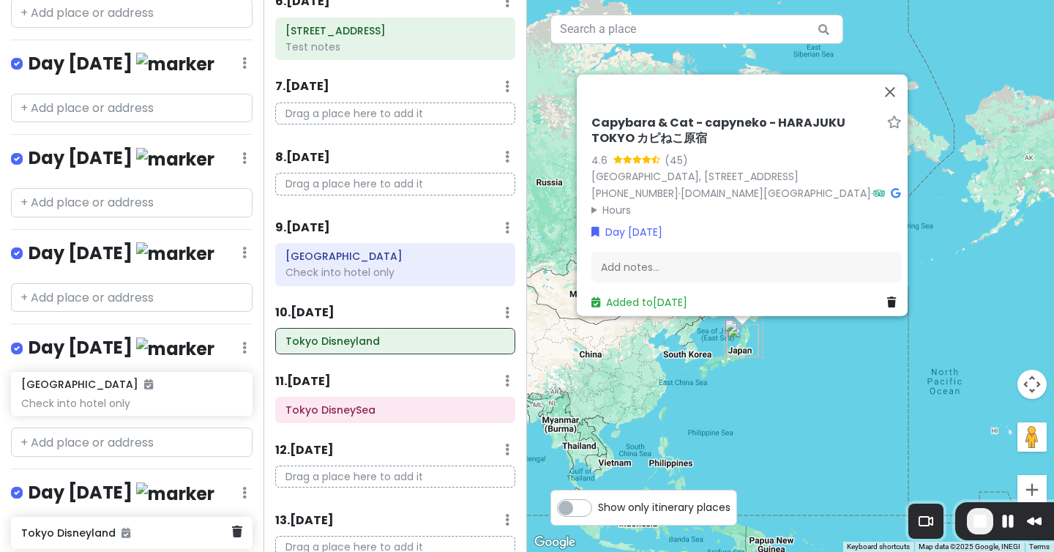
click at [72, 526] on h6 "Tokyo Disneyland" at bounding box center [126, 532] width 210 height 13
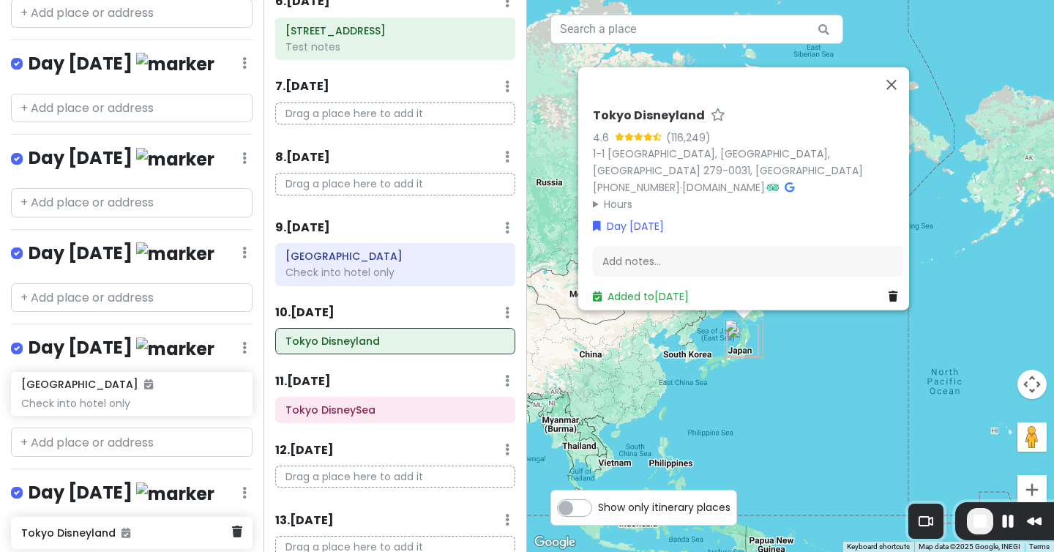
click at [48, 517] on div "Tokyo Disneyland" at bounding box center [132, 533] width 242 height 32
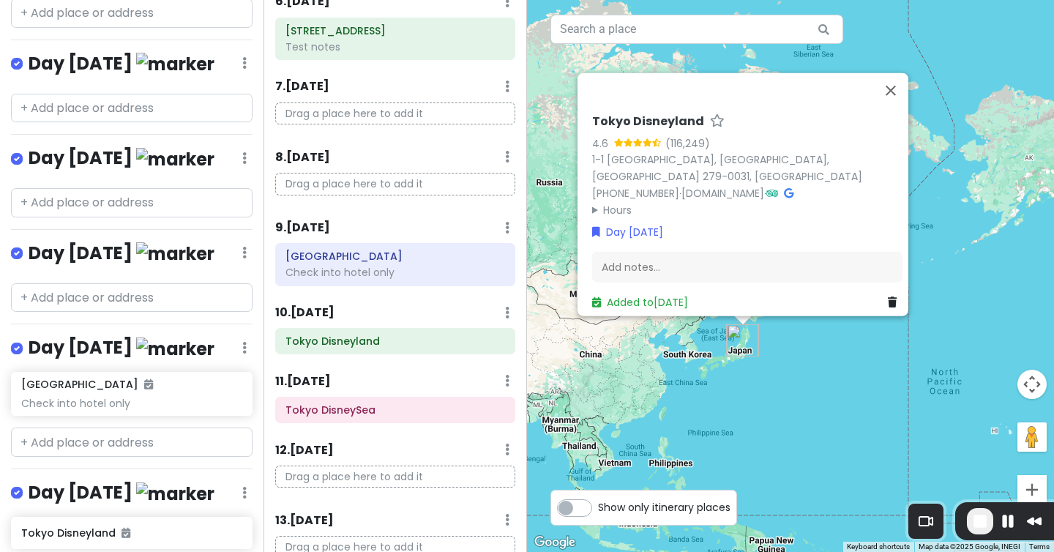
click at [56, 481] on h4 "Day [DATE]" at bounding box center [122, 493] width 186 height 24
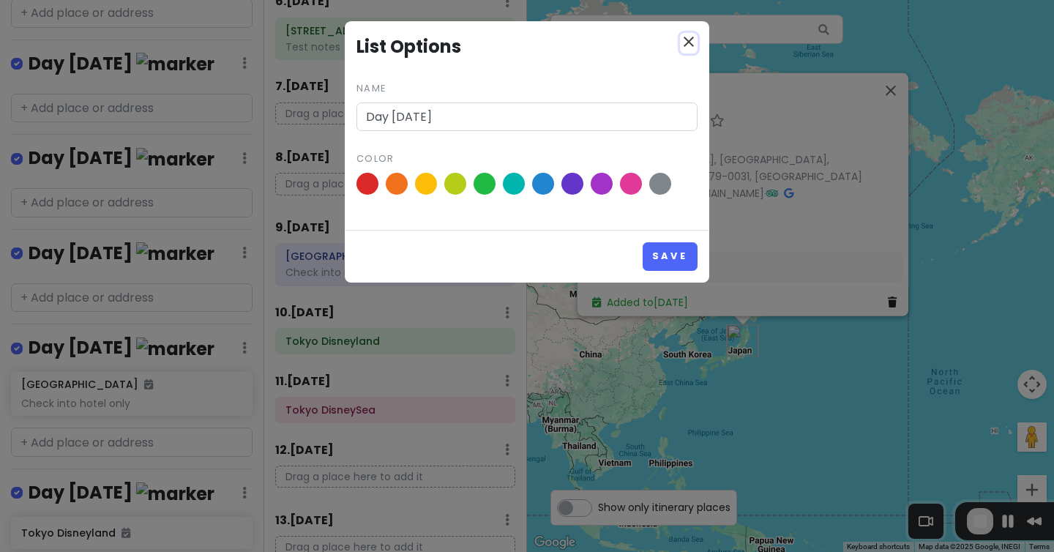
click at [690, 37] on icon "close" at bounding box center [689, 42] width 18 height 18
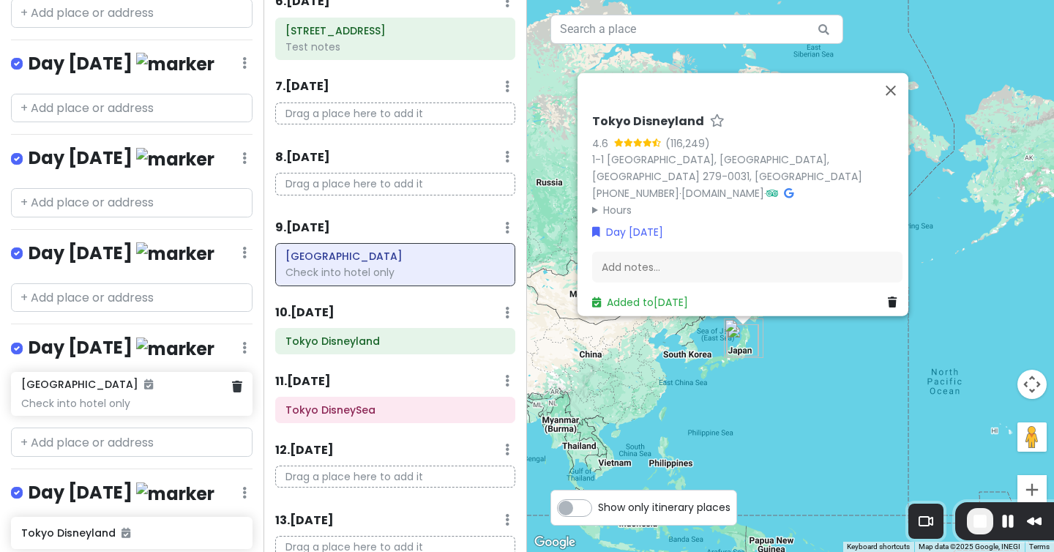
click at [53, 378] on h6 "[GEOGRAPHIC_DATA]" at bounding box center [87, 384] width 132 height 13
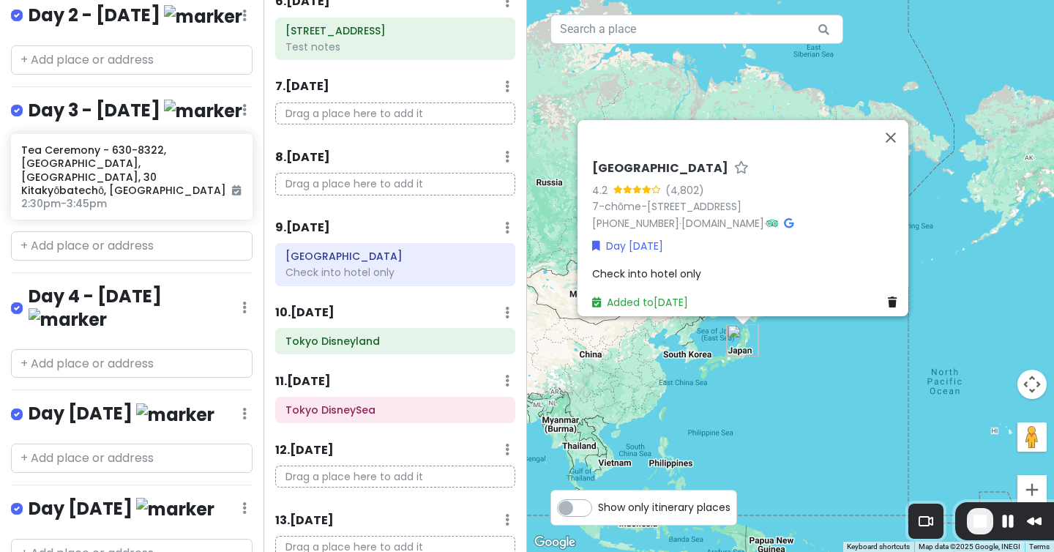
scroll to position [297, 0]
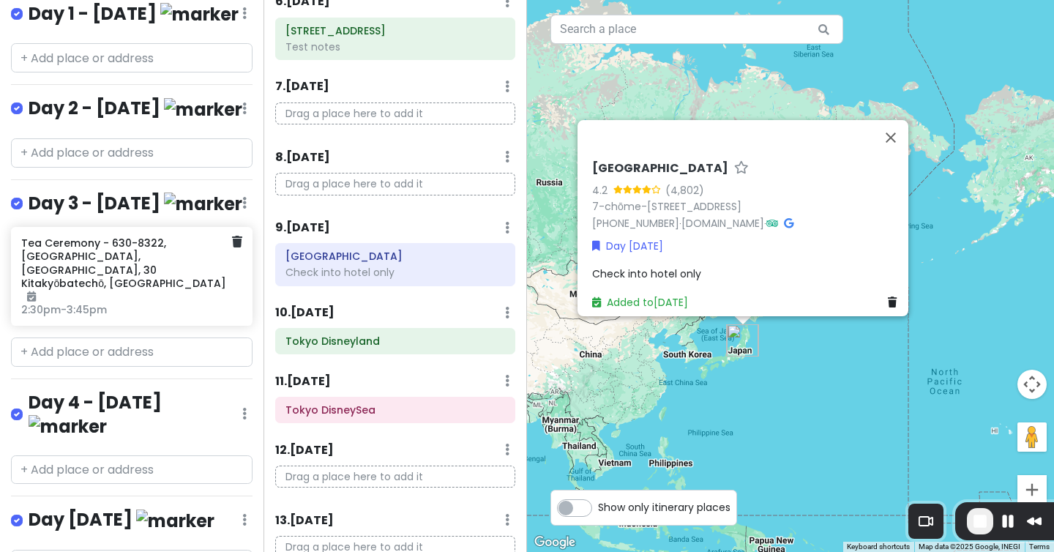
click at [59, 236] on h6 "Tea Ceremony - 630-8322, [GEOGRAPHIC_DATA], [GEOGRAPHIC_DATA], 30 Kitakyōbatech…" at bounding box center [126, 269] width 210 height 67
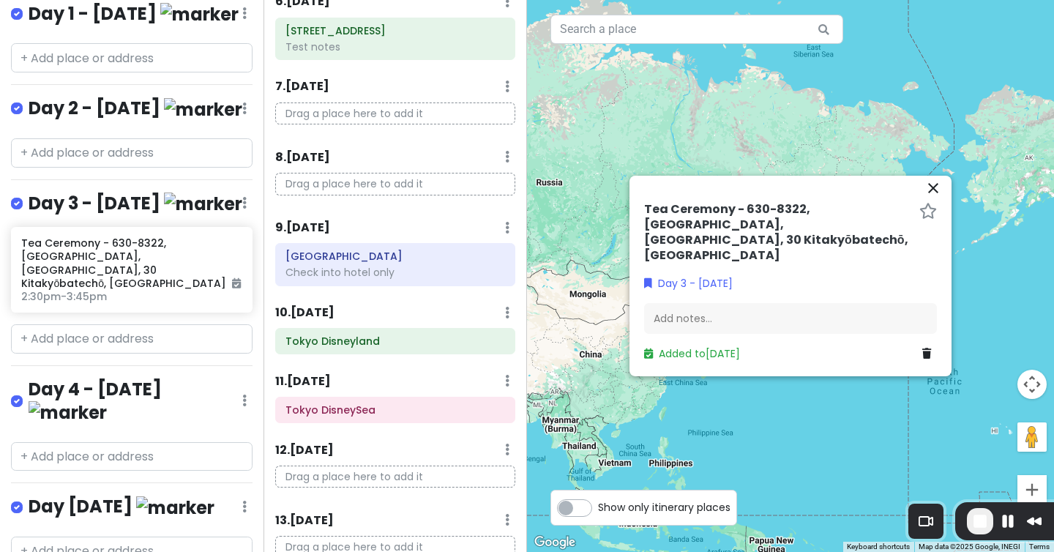
scroll to position [0, 0]
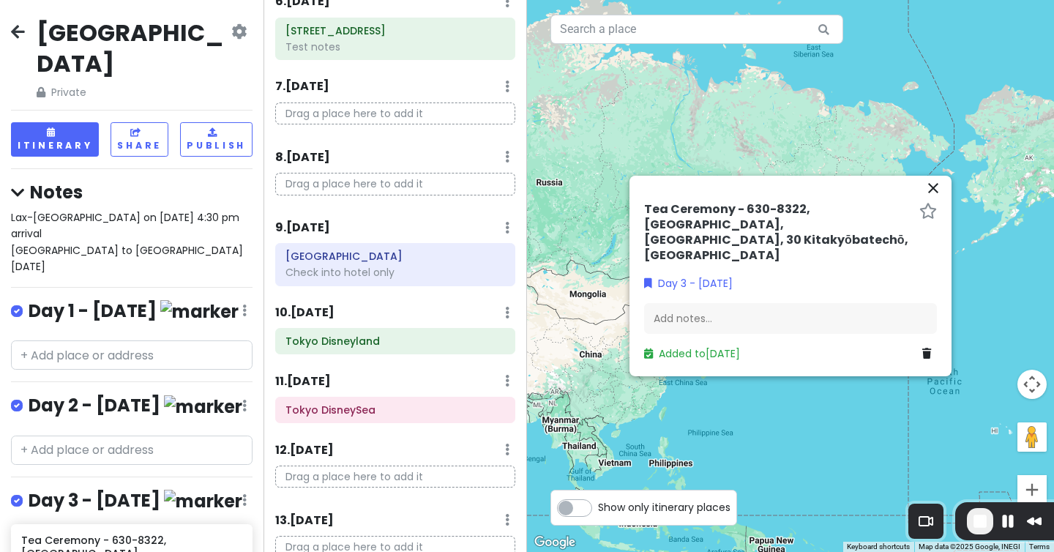
click at [73, 181] on div "Notes Lax-Osaka on Oct 6, 4:30 pm arrival Japan to Korea Oct 23" at bounding box center [132, 228] width 242 height 94
click at [73, 210] on span "Lax-Osaka on Oct 6, 4:30 pm arrival Japan to Korea Oct 23" at bounding box center [128, 242] width 235 height 64
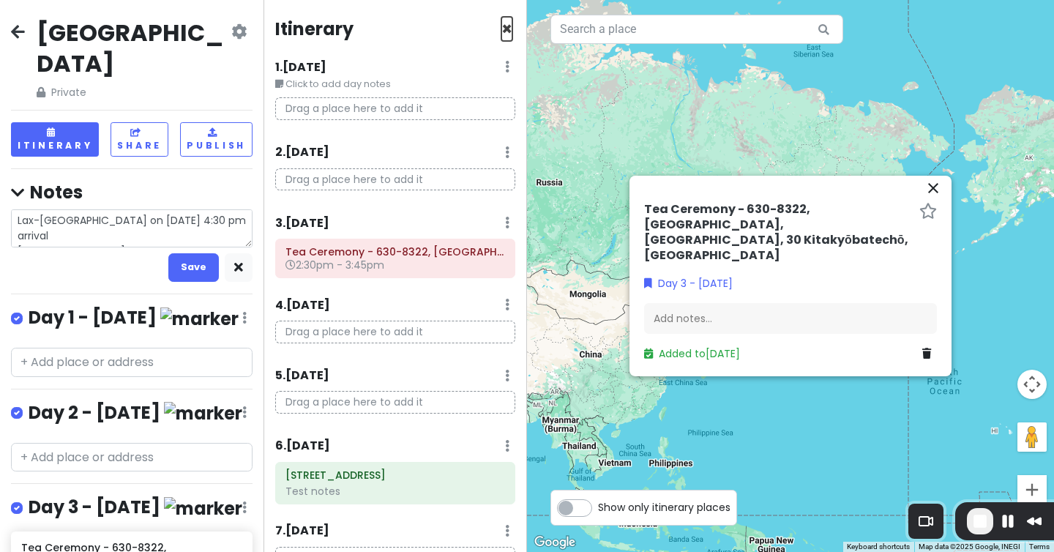
click at [512, 28] on span "×" at bounding box center [506, 29] width 11 height 24
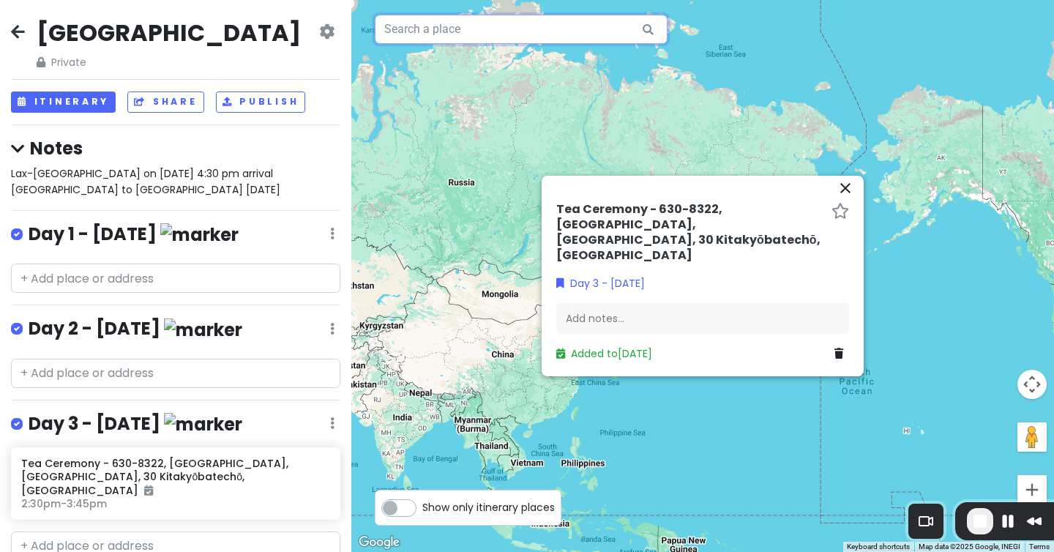
click at [512, 28] on input "text" at bounding box center [521, 29] width 293 height 29
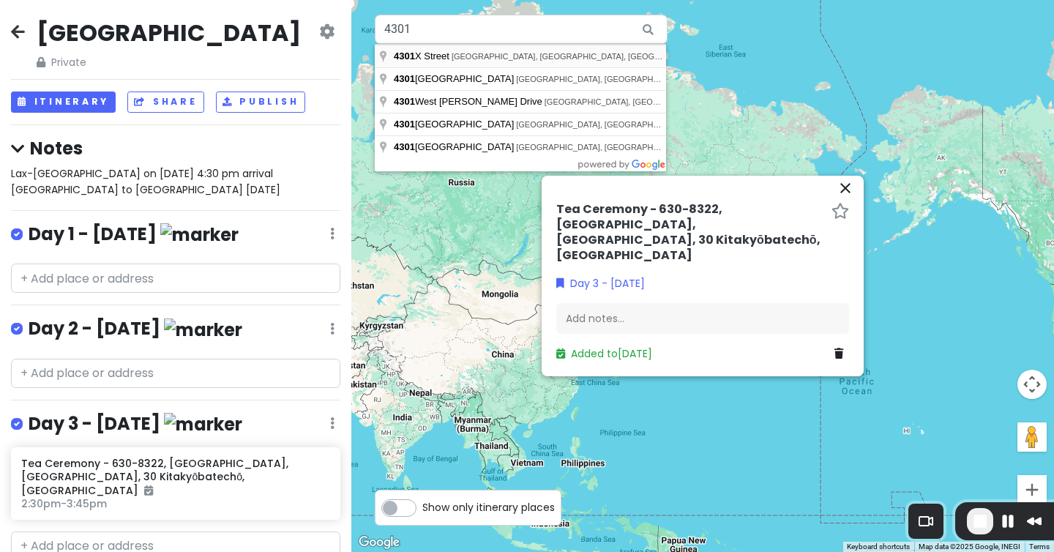
type input "4301 X Street, Sacramento, CA, USA"
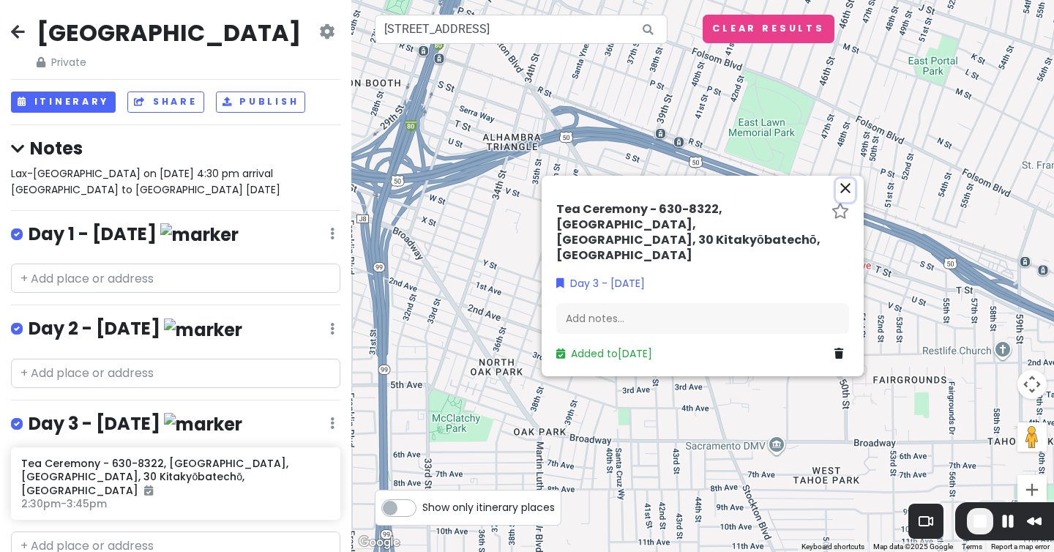
click at [846, 197] on icon "close" at bounding box center [846, 188] width 18 height 18
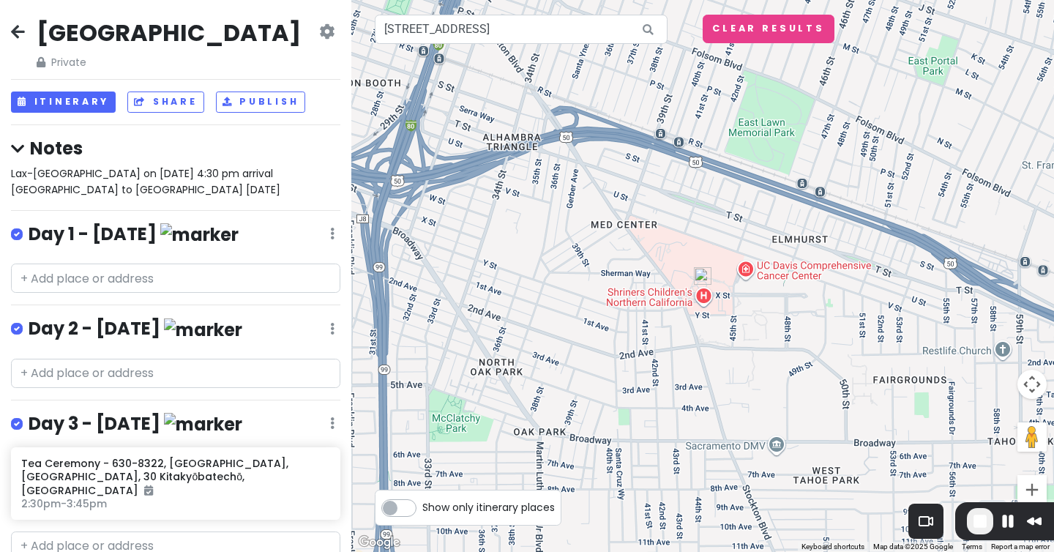
click at [701, 294] on div at bounding box center [702, 276] width 703 height 552
click at [705, 294] on div at bounding box center [702, 276] width 703 height 552
click at [706, 296] on div at bounding box center [702, 276] width 703 height 552
click at [652, 297] on div at bounding box center [702, 276] width 703 height 552
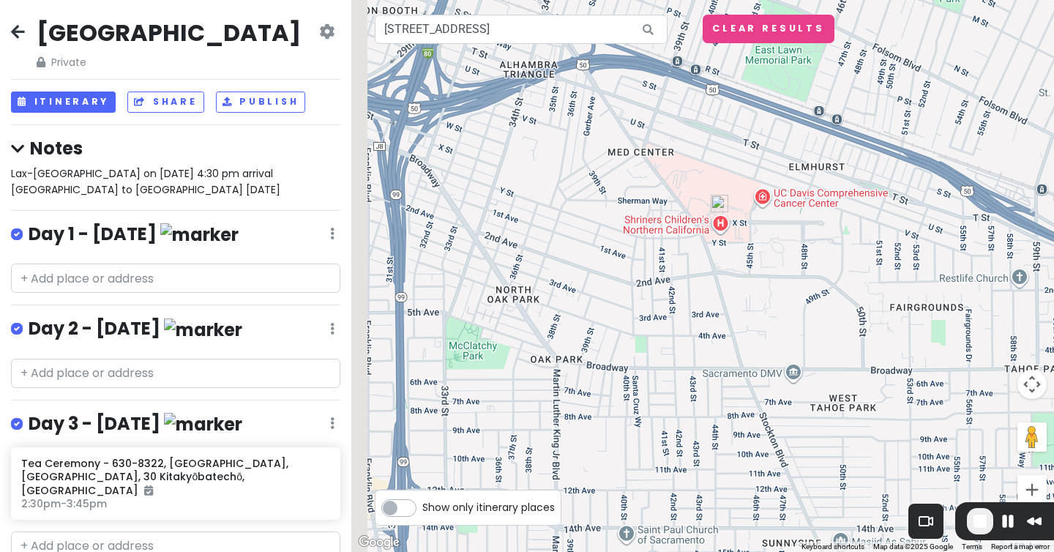
drag, startPoint x: 652, startPoint y: 297, endPoint x: 668, endPoint y: 225, distance: 74.1
click at [668, 225] on div at bounding box center [702, 276] width 703 height 552
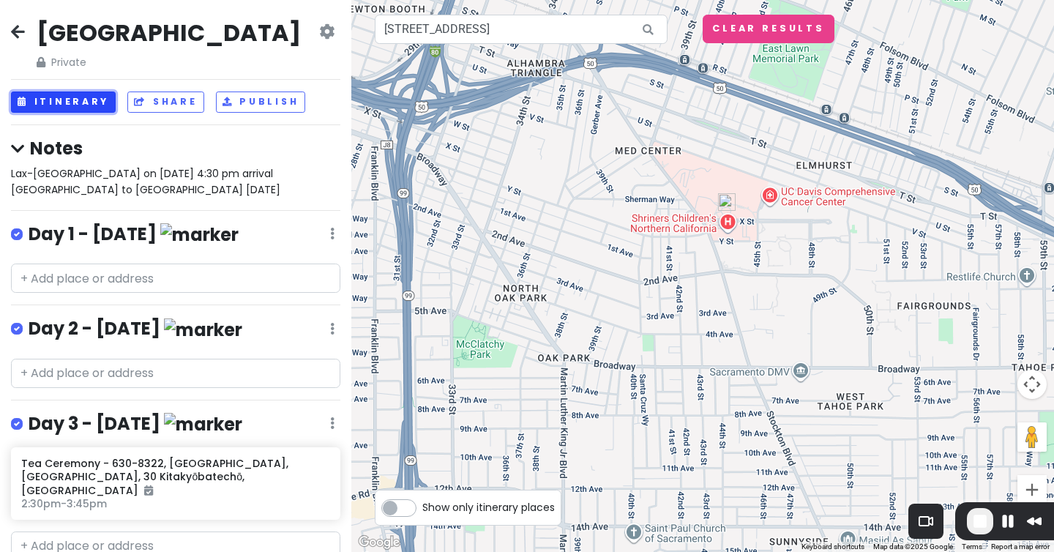
click at [93, 99] on button "Itinerary" at bounding box center [63, 102] width 105 height 21
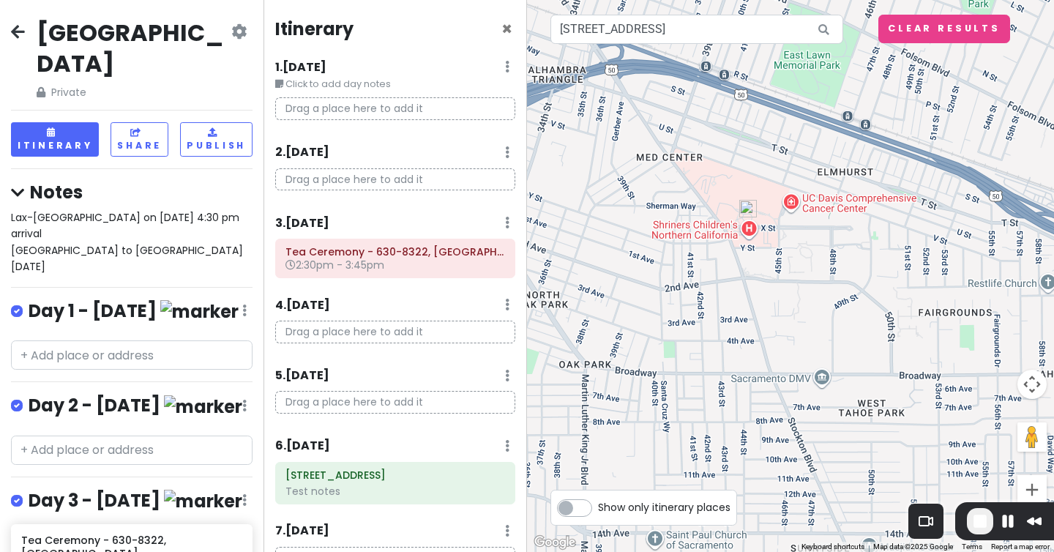
drag, startPoint x: 815, startPoint y: 232, endPoint x: 747, endPoint y: 239, distance: 69.1
click at [747, 239] on div at bounding box center [790, 276] width 527 height 552
click at [687, 234] on div at bounding box center [790, 276] width 527 height 552
click at [791, 203] on div at bounding box center [790, 276] width 527 height 552
click at [753, 215] on img at bounding box center [748, 209] width 18 height 18
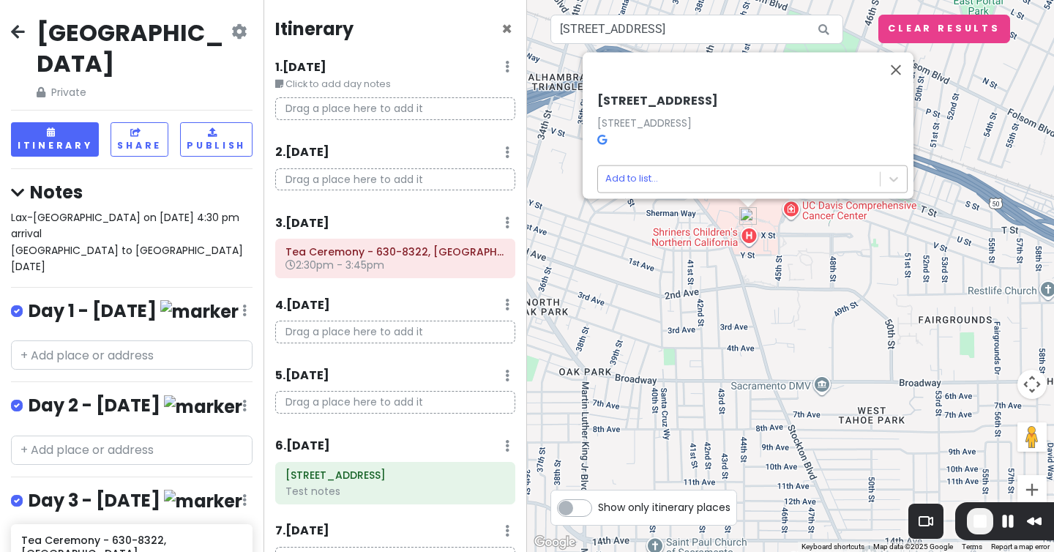
click at [629, 169] on body "Japan Private Change Dates Make a Copy Delete Trip Go Pro ⚡️ Give Feedback 💡 Su…" at bounding box center [527, 276] width 1054 height 552
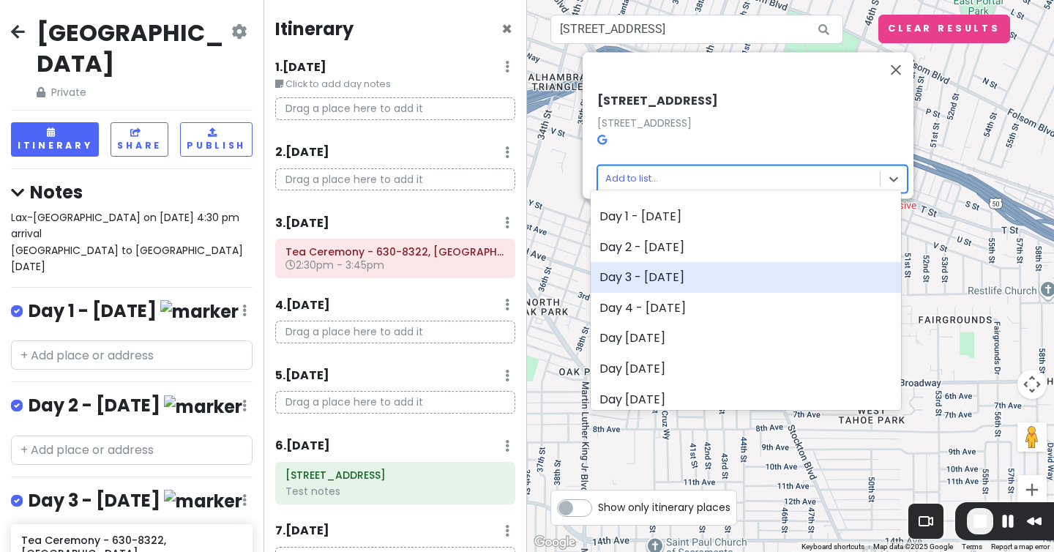
click at [666, 269] on div "Day 3 - [DATE]" at bounding box center [746, 277] width 310 height 31
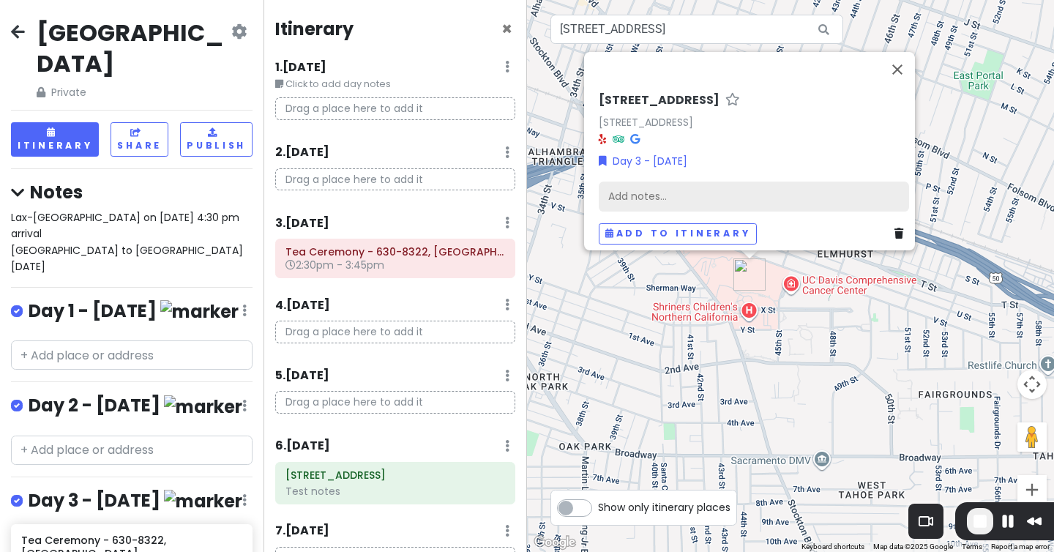
click at [667, 185] on div "Add notes..." at bounding box center [754, 197] width 310 height 31
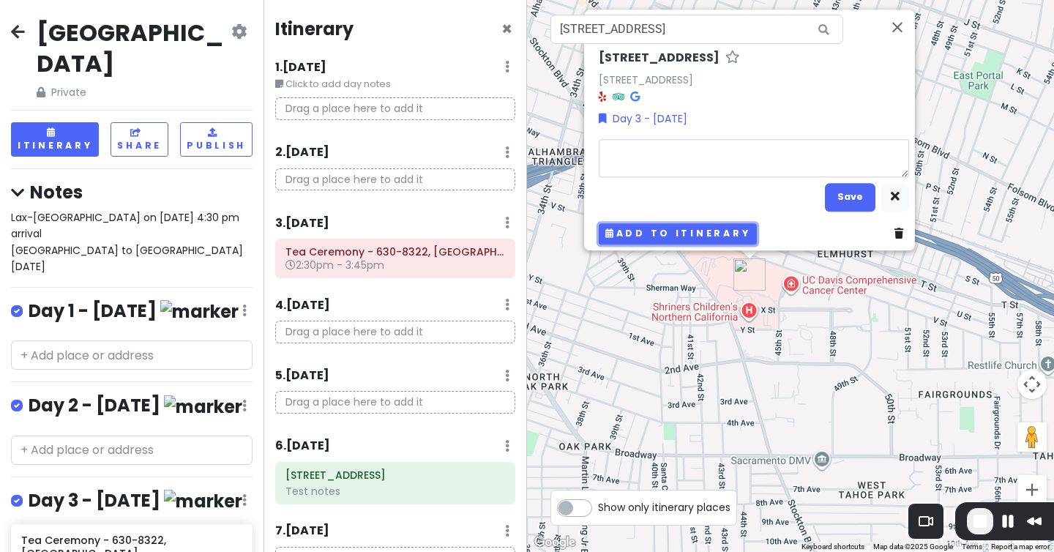
click at [674, 227] on button "Add to itinerary" at bounding box center [678, 233] width 158 height 21
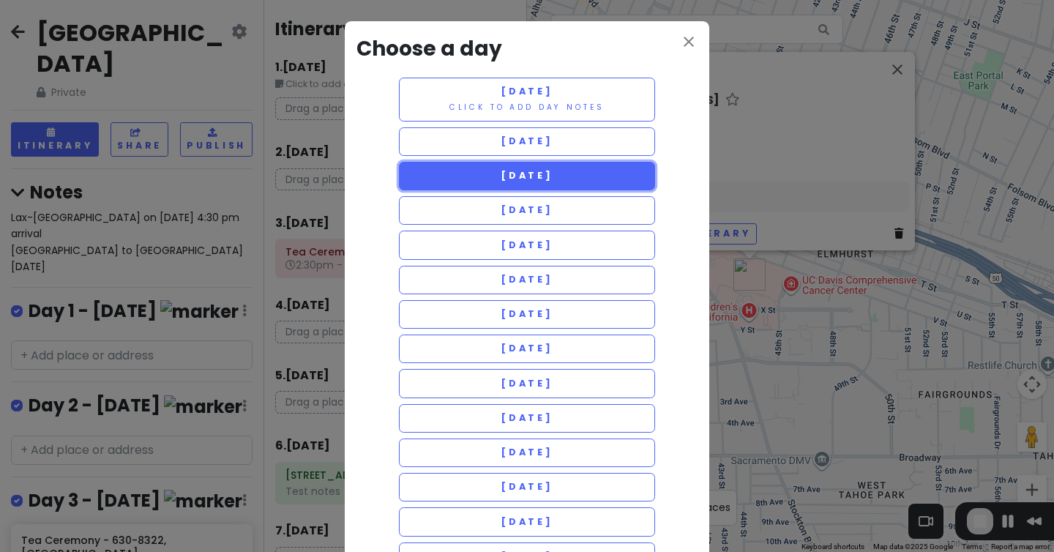
click at [547, 189] on button "[DATE]" at bounding box center [527, 176] width 256 height 29
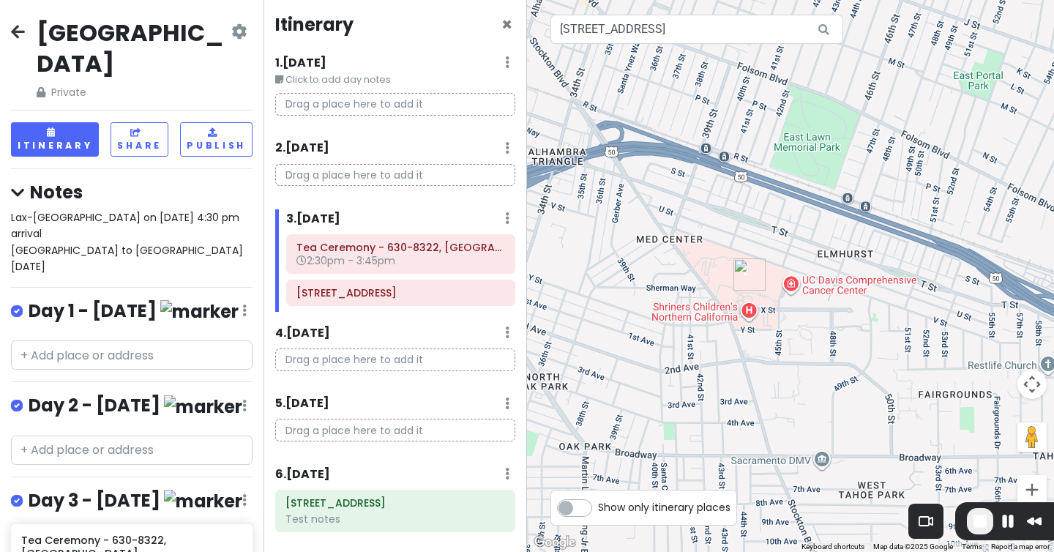
scroll to position [1, 0]
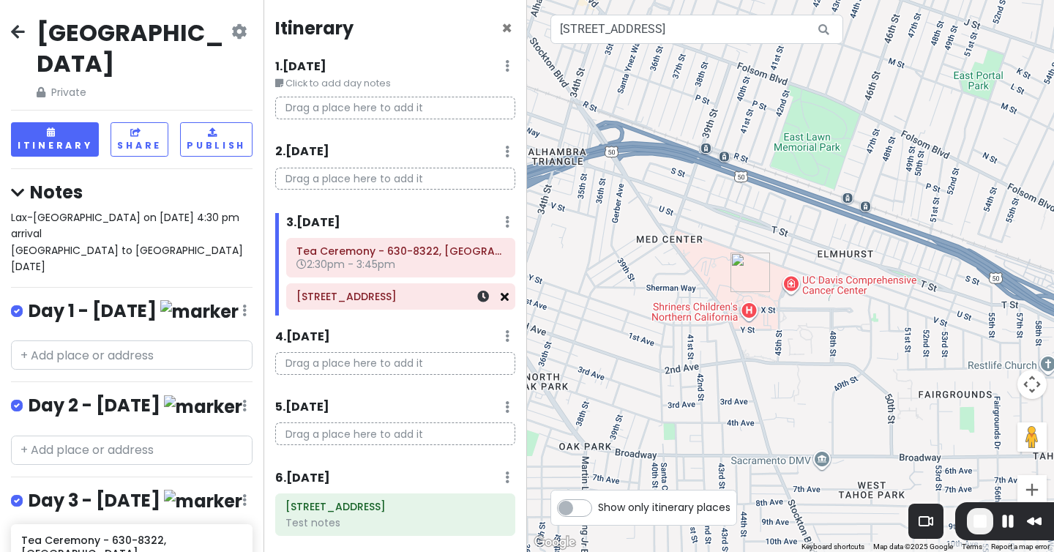
click at [507, 297] on icon at bounding box center [505, 297] width 8 height 12
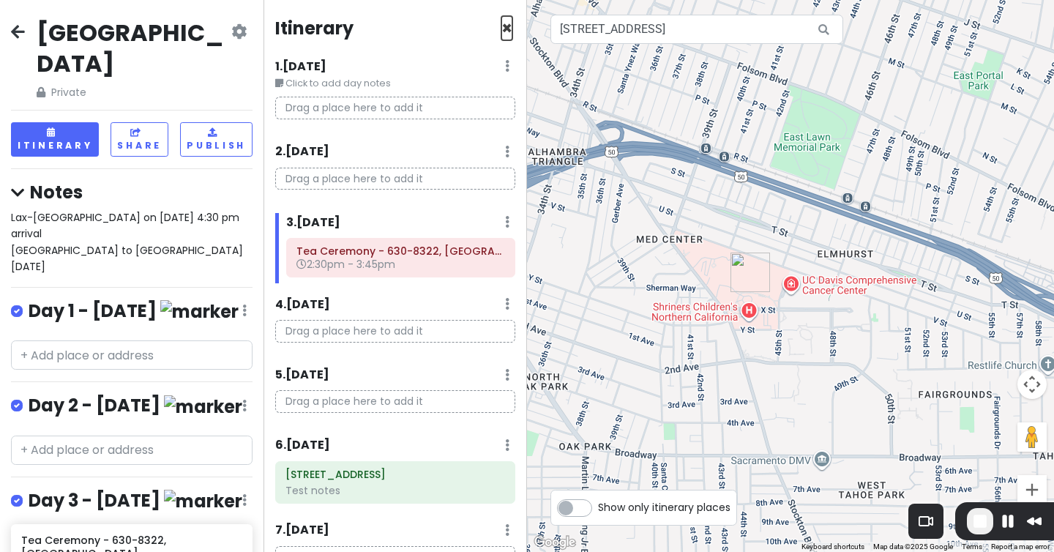
click at [509, 26] on span "×" at bounding box center [506, 28] width 11 height 24
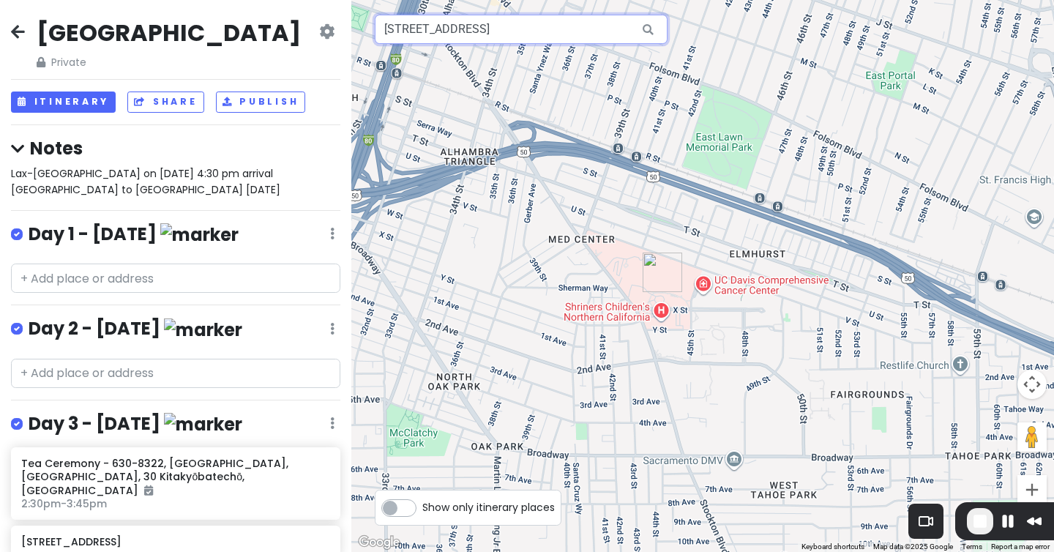
click at [507, 32] on input "4301 X Street, Sacramento, CA, USA" at bounding box center [521, 29] width 293 height 29
click at [23, 29] on icon at bounding box center [18, 32] width 14 height 12
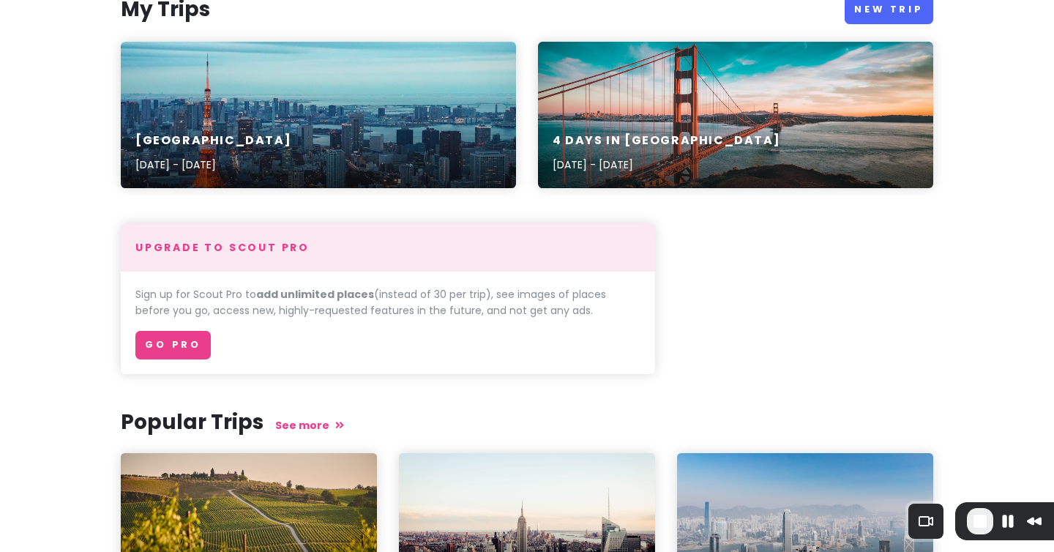
scroll to position [146, 0]
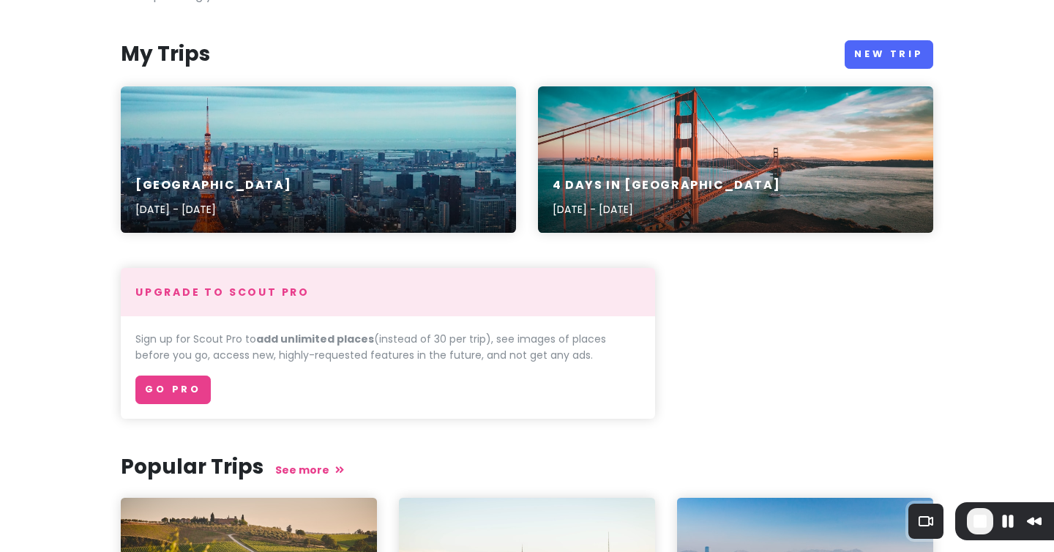
click at [658, 152] on div "4 Days in San Francisco Jul 7, 2023 - Feb 11, 2020" at bounding box center [735, 159] width 395 height 146
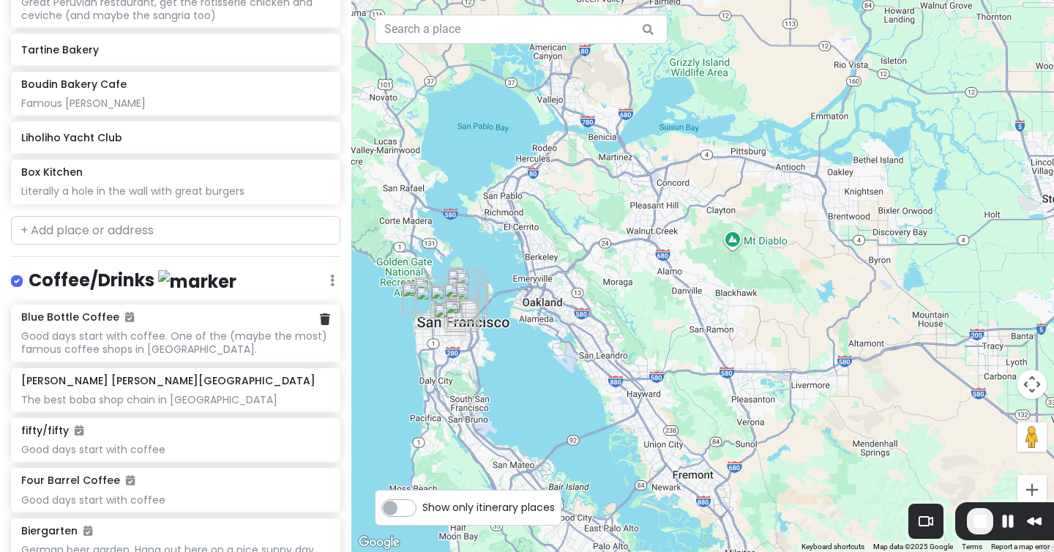
scroll to position [1119, 0]
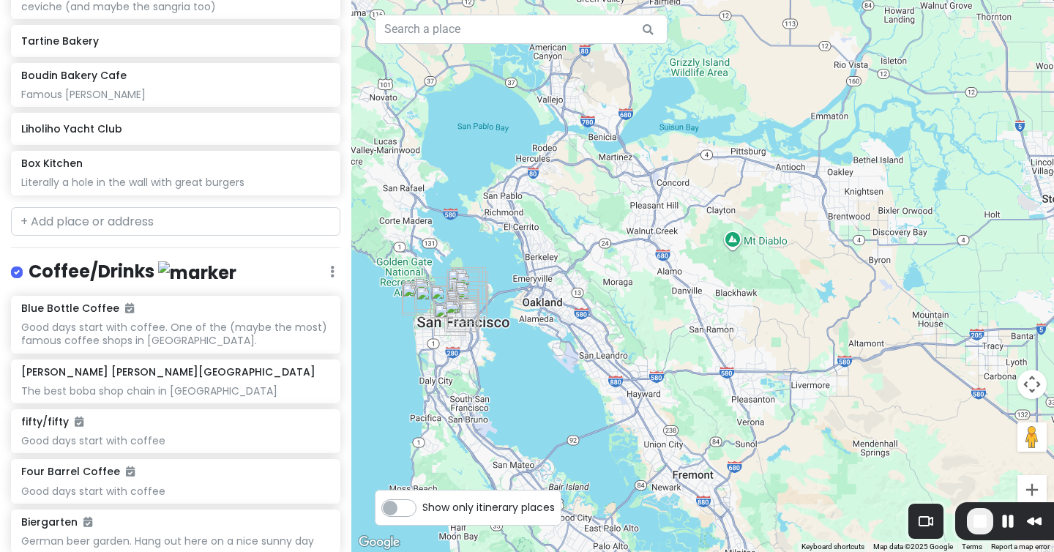
click at [116, 266] on h4 "Coffee/Drinks" at bounding box center [133, 272] width 208 height 24
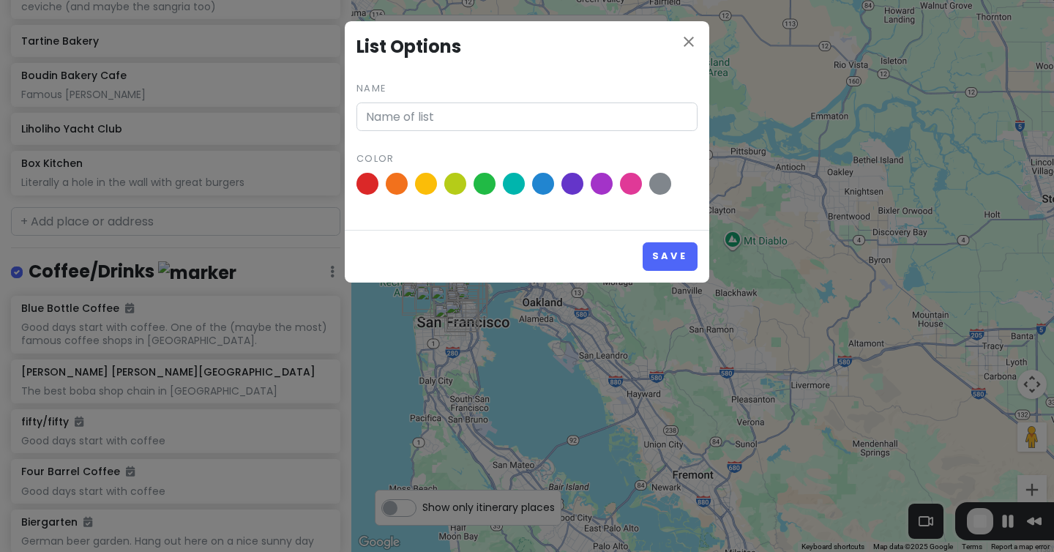
type input "Coffee/Drinks"
click at [689, 38] on icon "close" at bounding box center [689, 42] width 18 height 18
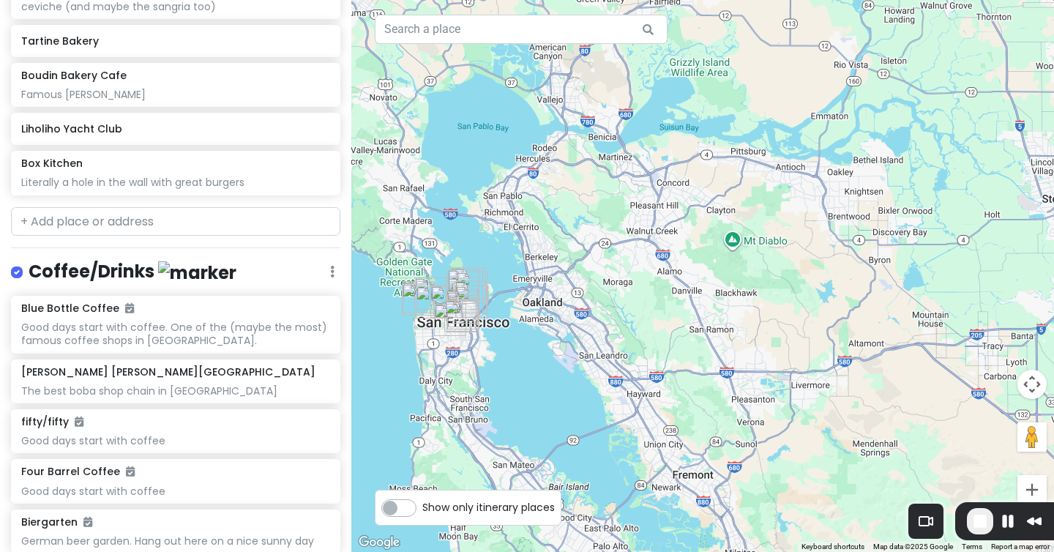
click at [431, 321] on div at bounding box center [702, 276] width 703 height 552
click at [452, 316] on img "Twin Peaks" at bounding box center [450, 320] width 32 height 32
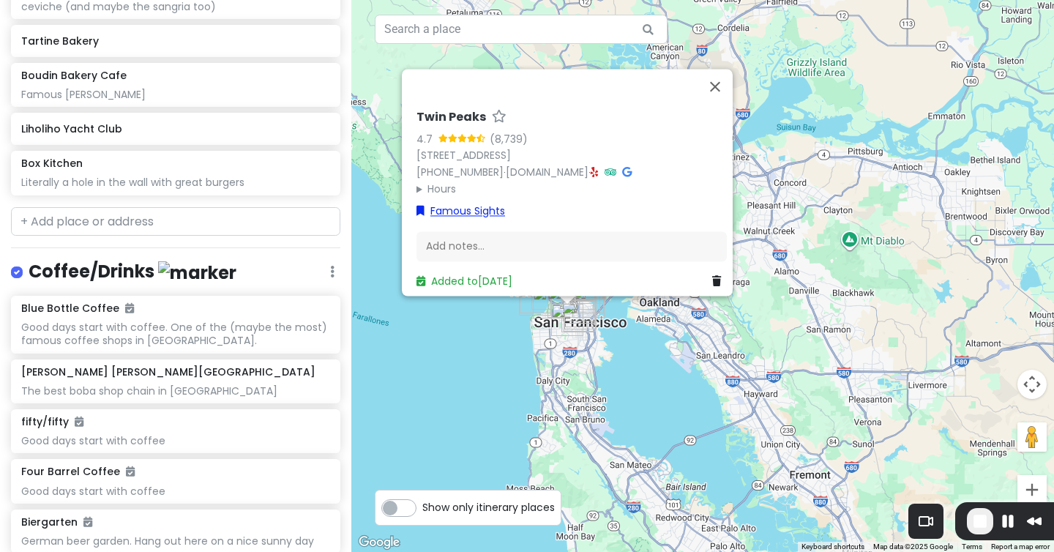
click at [465, 203] on link "Famous Sights" at bounding box center [461, 211] width 89 height 16
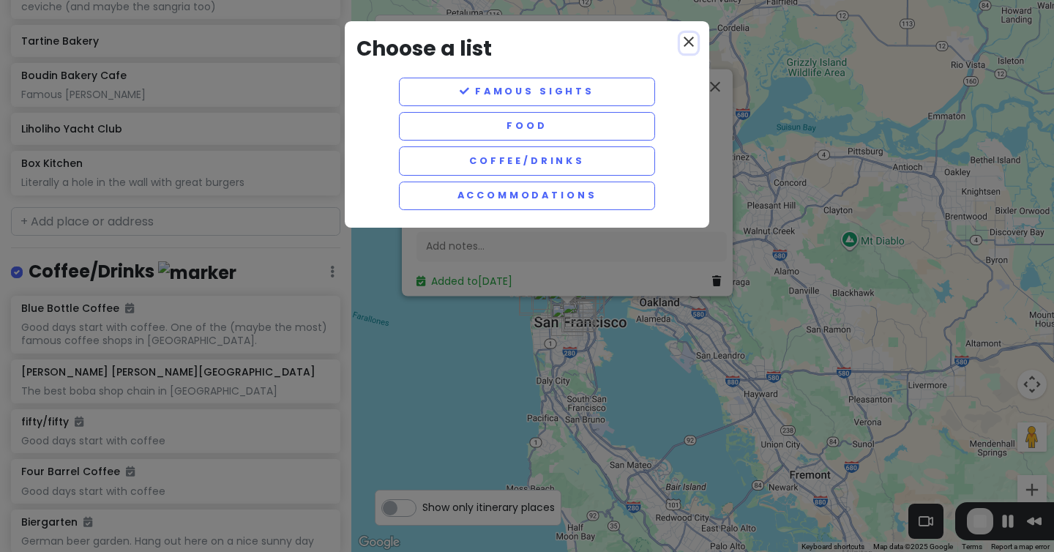
click at [689, 38] on icon "close" at bounding box center [689, 42] width 18 height 18
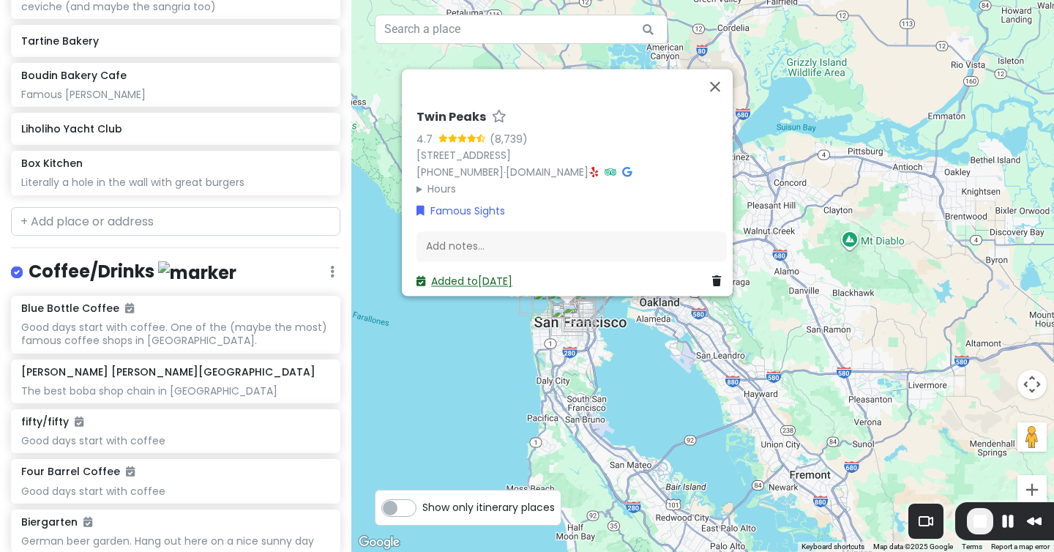
click at [456, 275] on link "Added to Mon 7/10" at bounding box center [465, 282] width 96 height 15
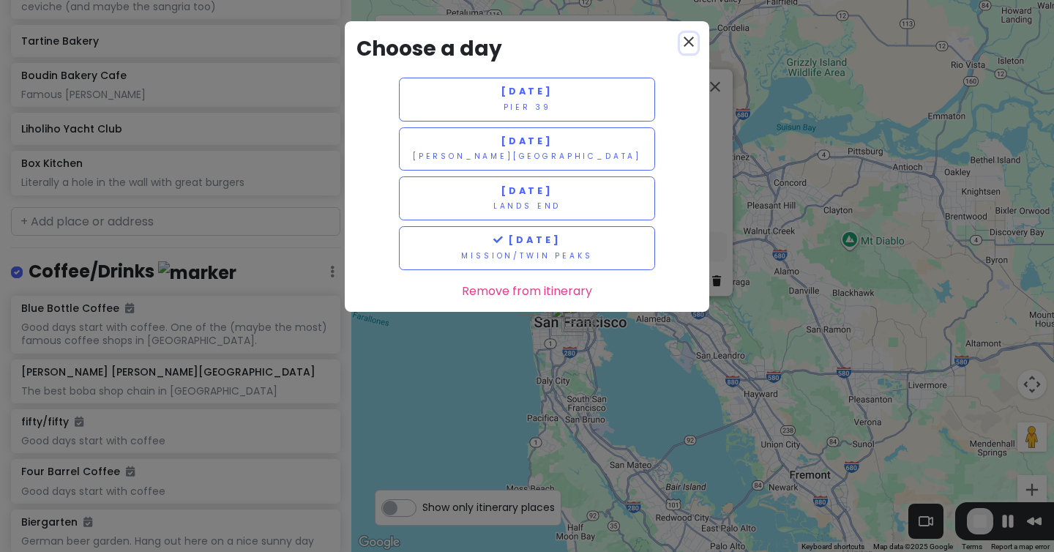
click at [694, 42] on icon "close" at bounding box center [689, 42] width 18 height 18
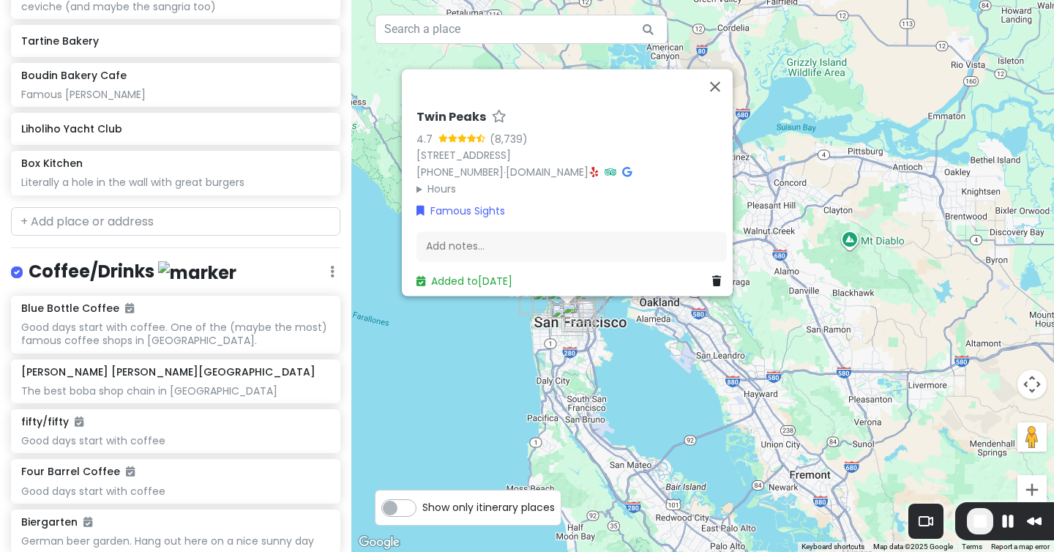
click at [492, 112] on icon at bounding box center [499, 117] width 15 height 10
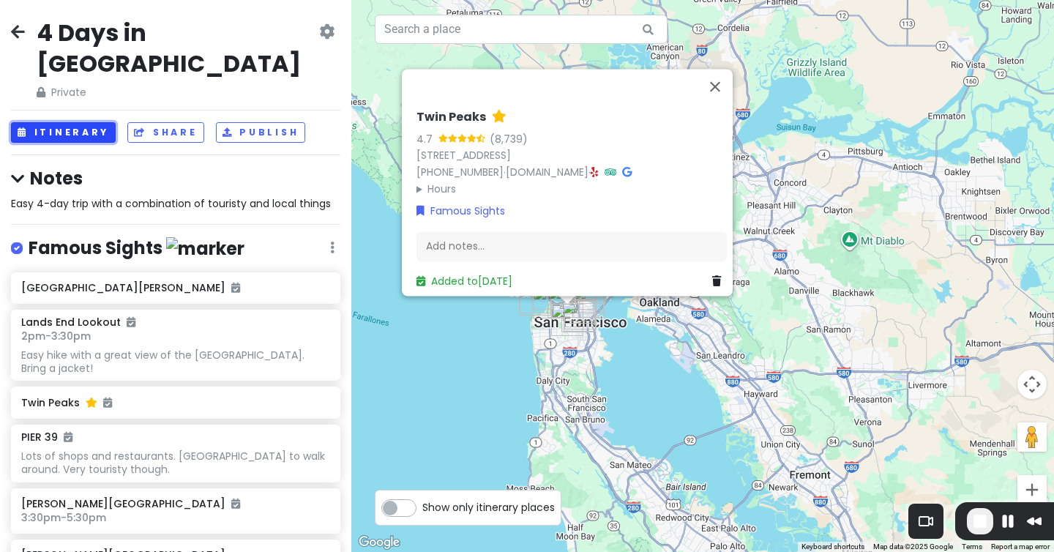
click at [92, 129] on button "Itinerary" at bounding box center [63, 132] width 105 height 21
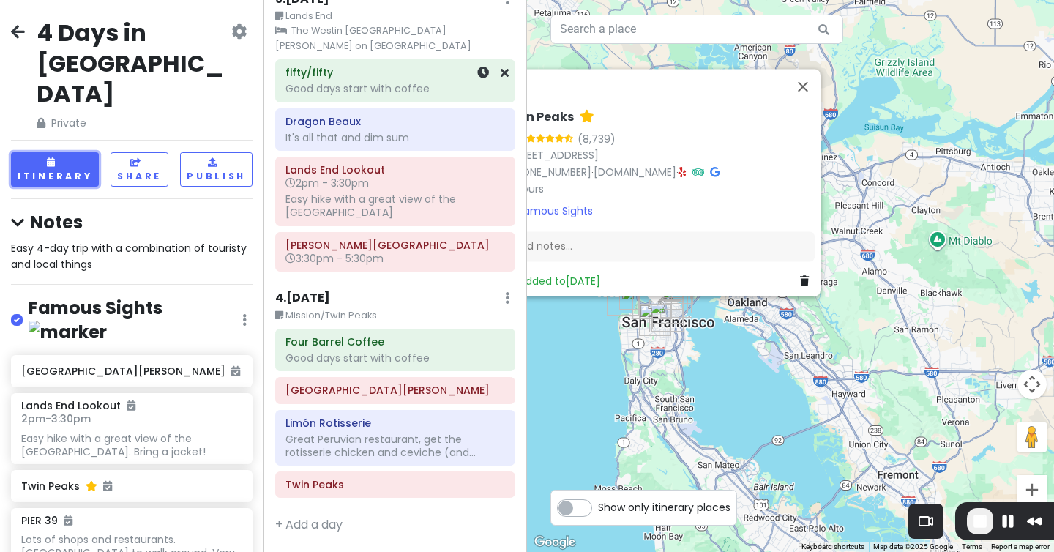
scroll to position [519, 0]
click at [335, 329] on div "Four Barrel Coffee Good days start with coffee" at bounding box center [395, 350] width 240 height 42
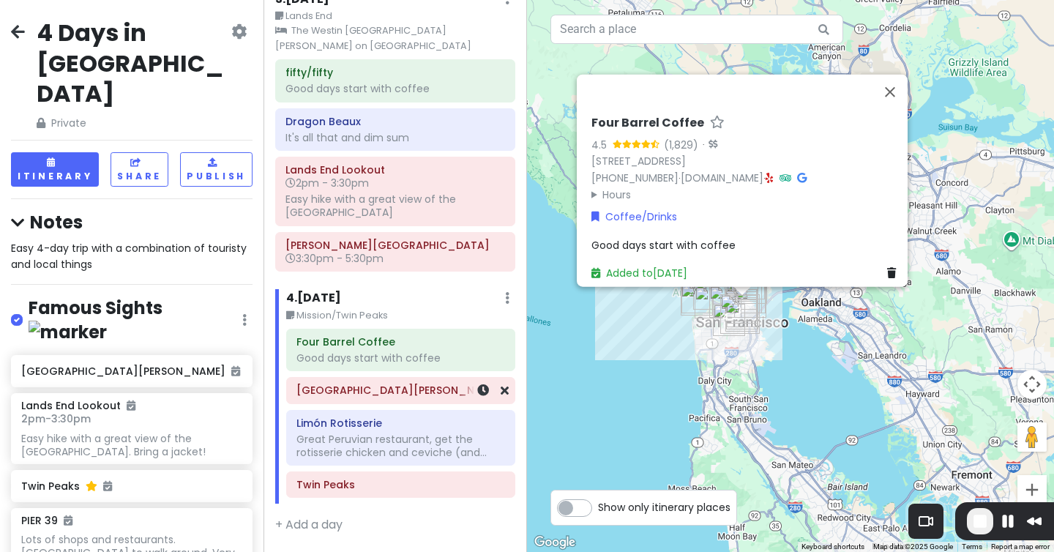
click at [346, 389] on h6 "Mission Dolores Park" at bounding box center [400, 390] width 209 height 13
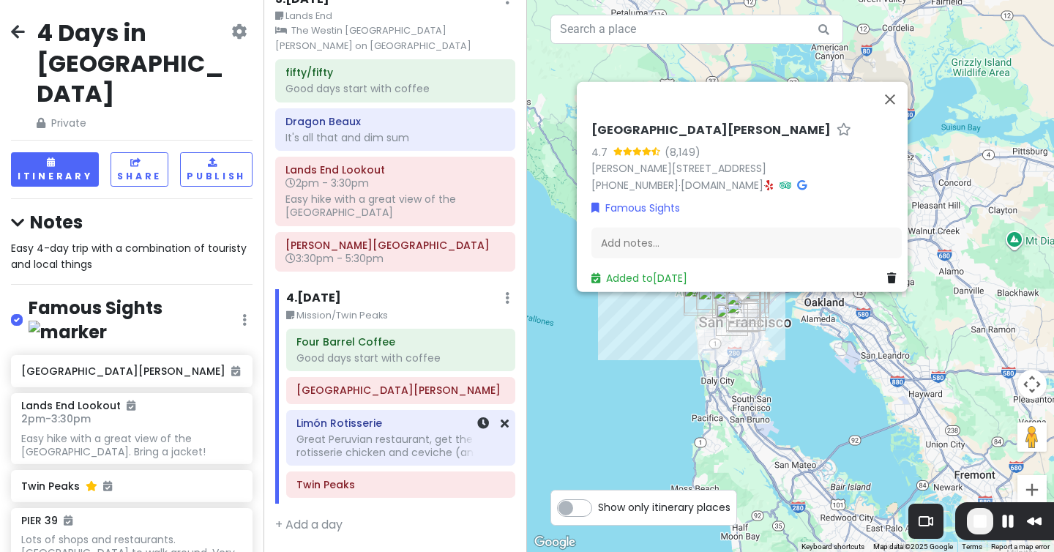
click at [338, 446] on div "Great Peruvian restaurant, get the rotisserie chicken and ceviche (and..." at bounding box center [400, 446] width 209 height 26
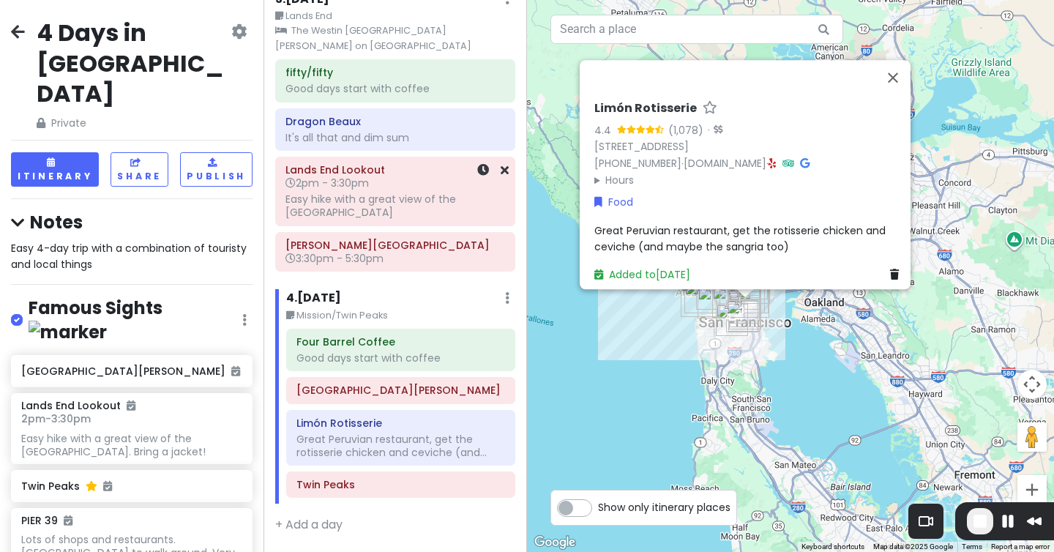
click at [329, 195] on div "Easy hike with a great view of the Golden Gate Bridge" at bounding box center [395, 206] width 220 height 26
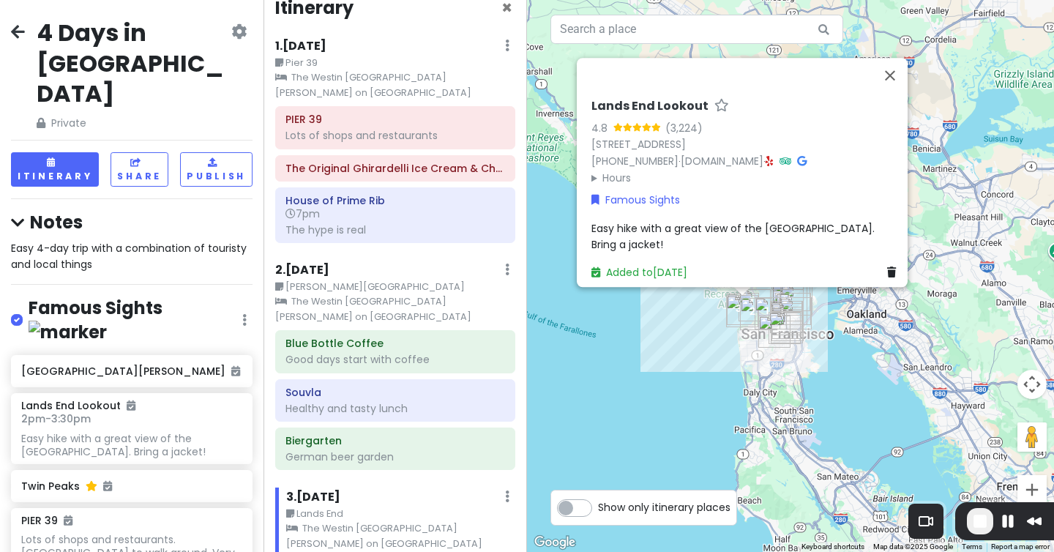
scroll to position [0, 0]
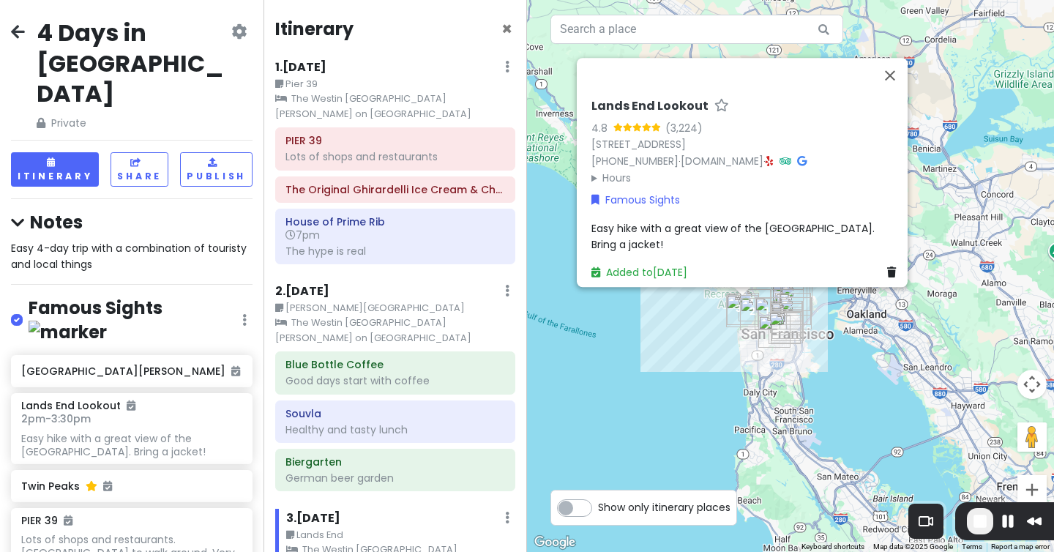
click at [331, 203] on div "PIER 39 Lots of shops and restaurants The Original Ghirardelli Ice Cream & Choc…" at bounding box center [395, 198] width 262 height 143
click at [331, 234] on h6 "7pm" at bounding box center [395, 234] width 220 height 13
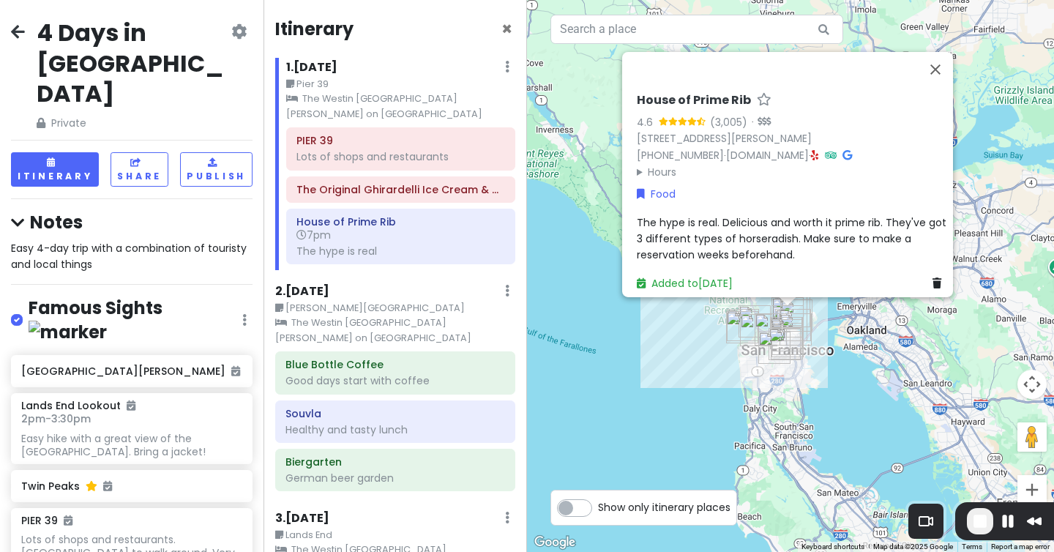
click at [332, 173] on div "PIER 39 Lots of shops and restaurants The Original Ghirardelli Ice Cream & Choc…" at bounding box center [400, 198] width 251 height 143
click at [332, 140] on h6 "PIER 39" at bounding box center [400, 140] width 209 height 13
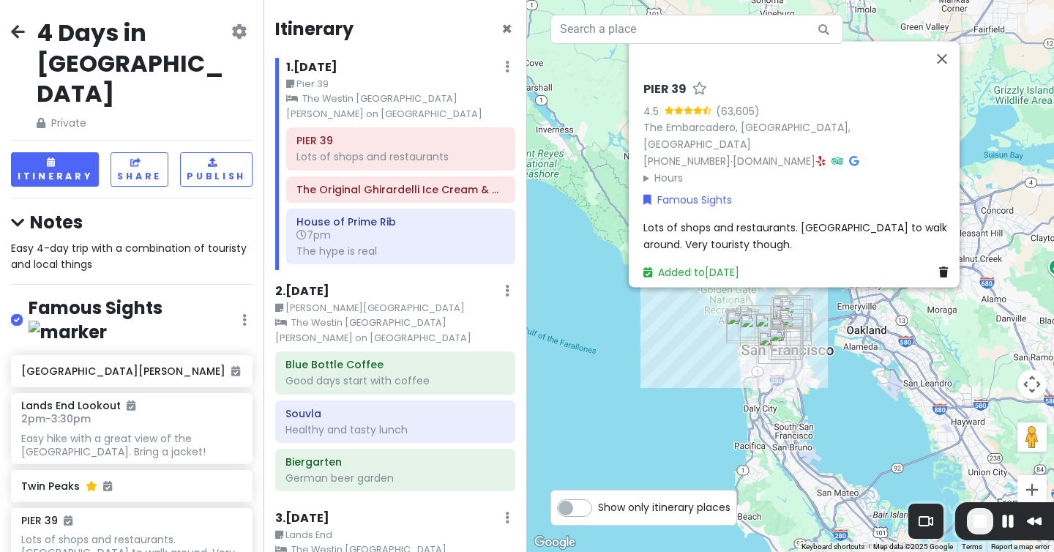
click at [332, 81] on small "Pier 39" at bounding box center [400, 84] width 229 height 15
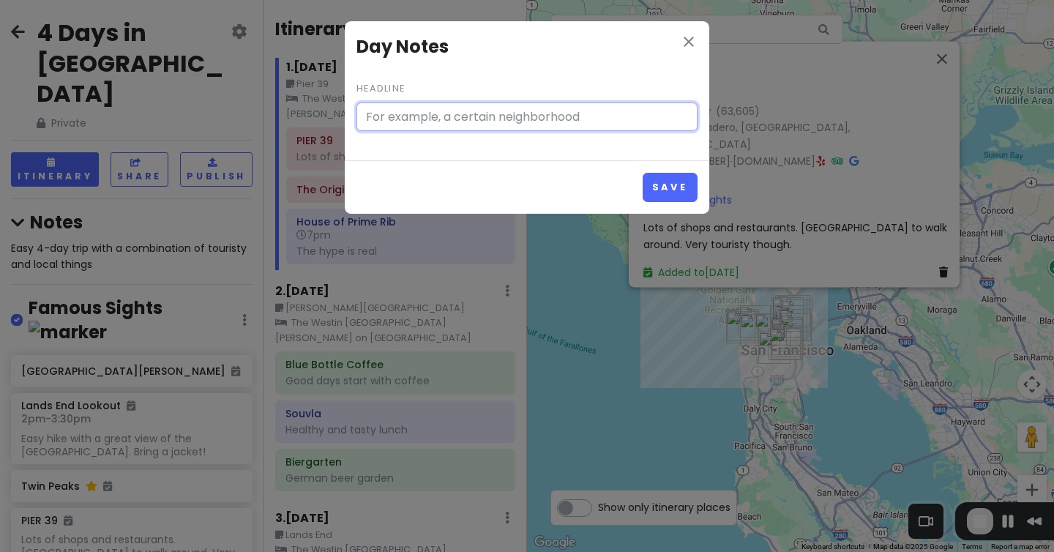
type input "Pier 39"
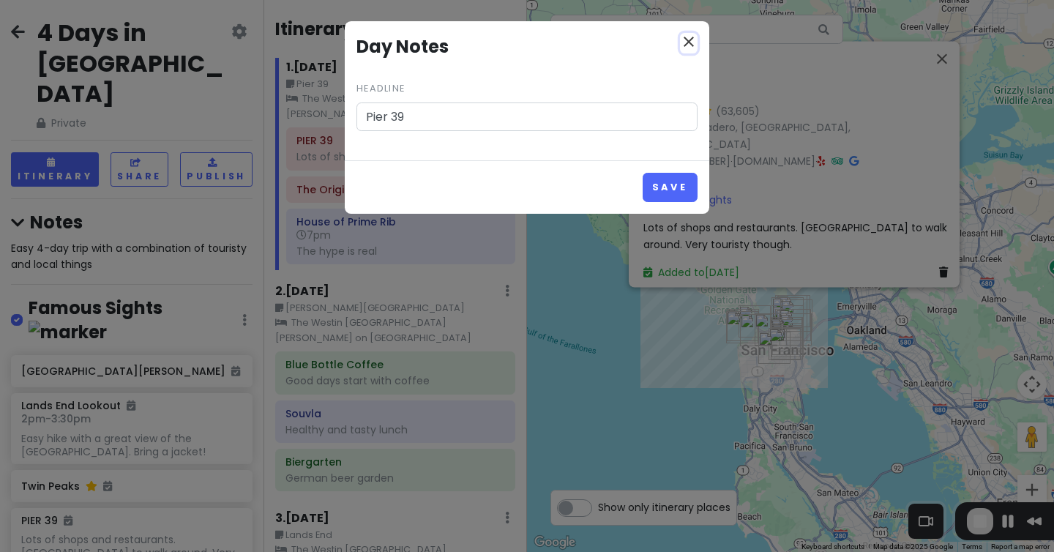
click at [689, 38] on icon "close" at bounding box center [689, 42] width 18 height 18
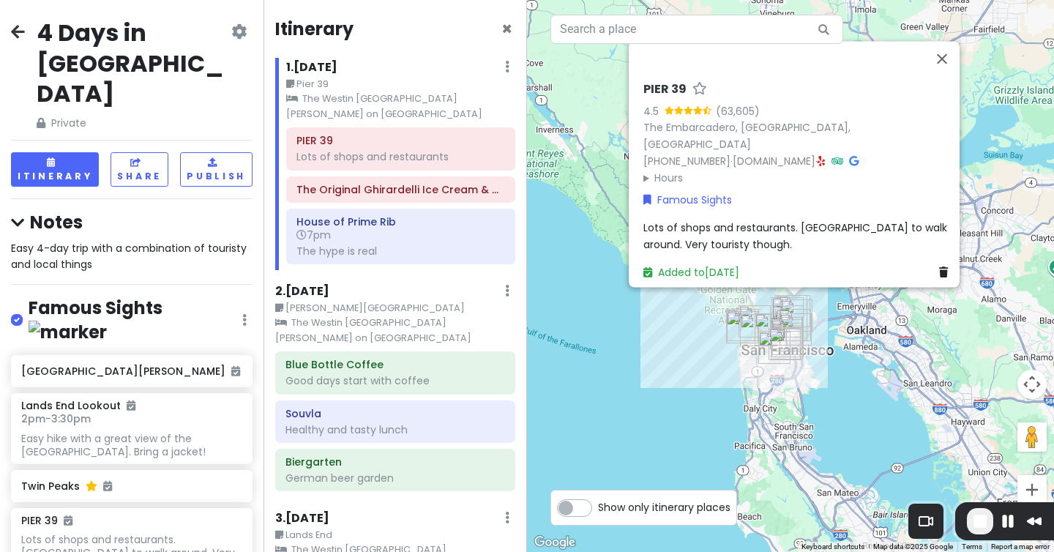
click at [347, 105] on small "The Westin St. Francis San Francisco on Union Square" at bounding box center [400, 107] width 229 height 30
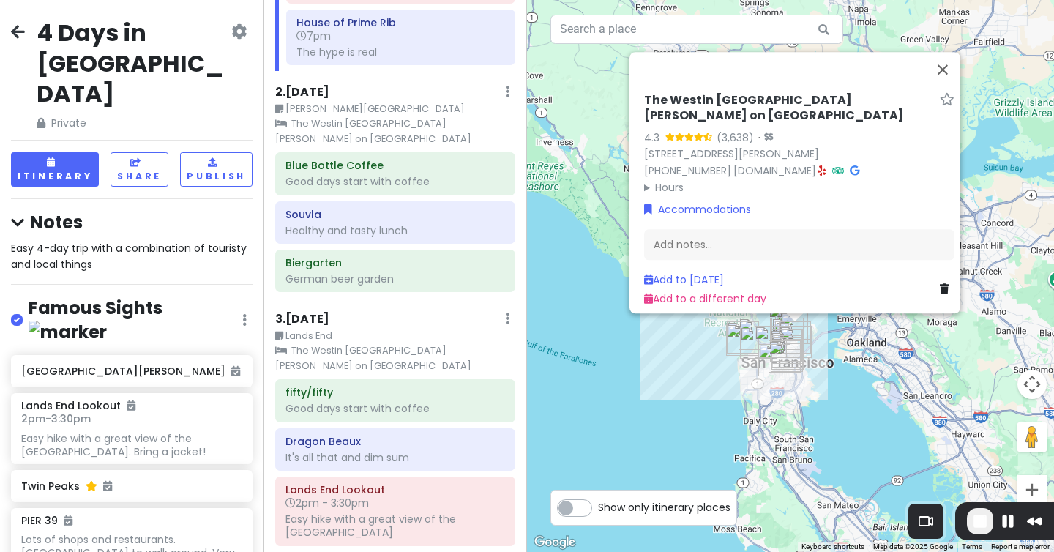
scroll to position [519, 0]
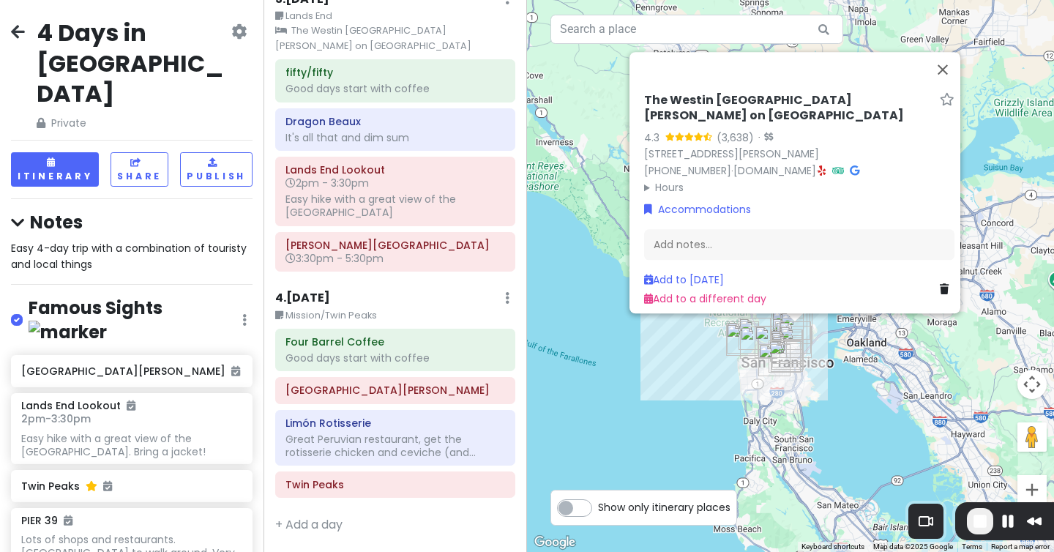
click at [504, 302] on div "4 . Mon 7/10 Edit Day Notes Delete Day" at bounding box center [395, 301] width 240 height 25
click at [513, 299] on div "4 . Mon 7/10 Edit Day Notes Delete Day" at bounding box center [395, 301] width 240 height 25
click at [507, 299] on icon at bounding box center [507, 298] width 4 height 12
click at [299, 520] on link "+ Add a day" at bounding box center [308, 524] width 67 height 17
click at [505, 294] on icon at bounding box center [507, 298] width 4 height 12
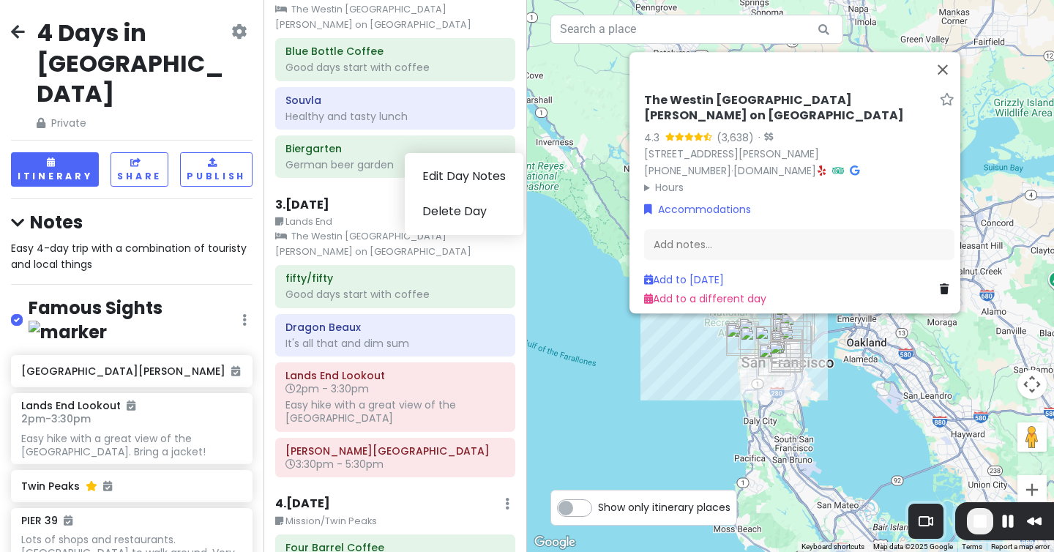
scroll to position [0, 0]
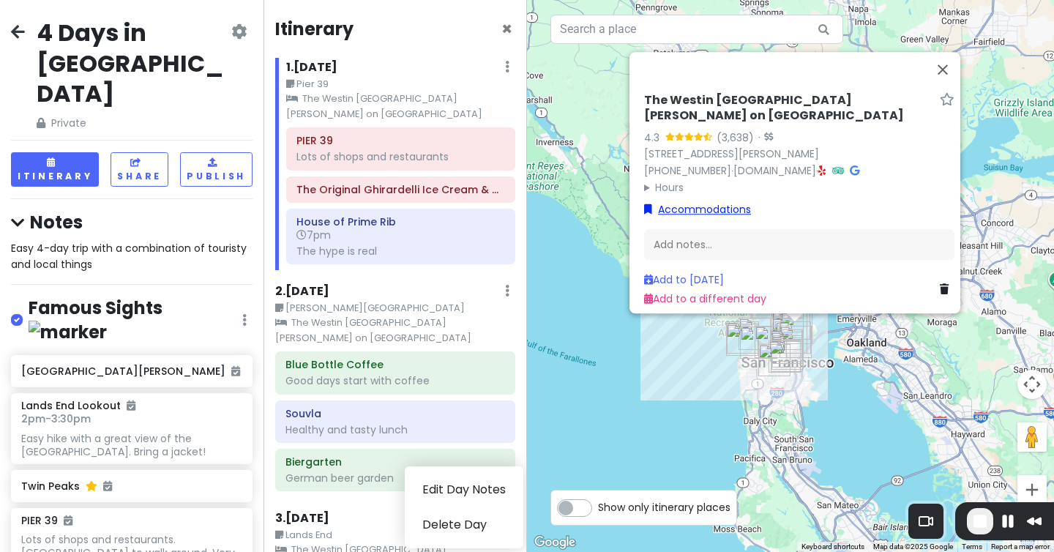
click at [711, 201] on link "Accommodations" at bounding box center [697, 209] width 107 height 16
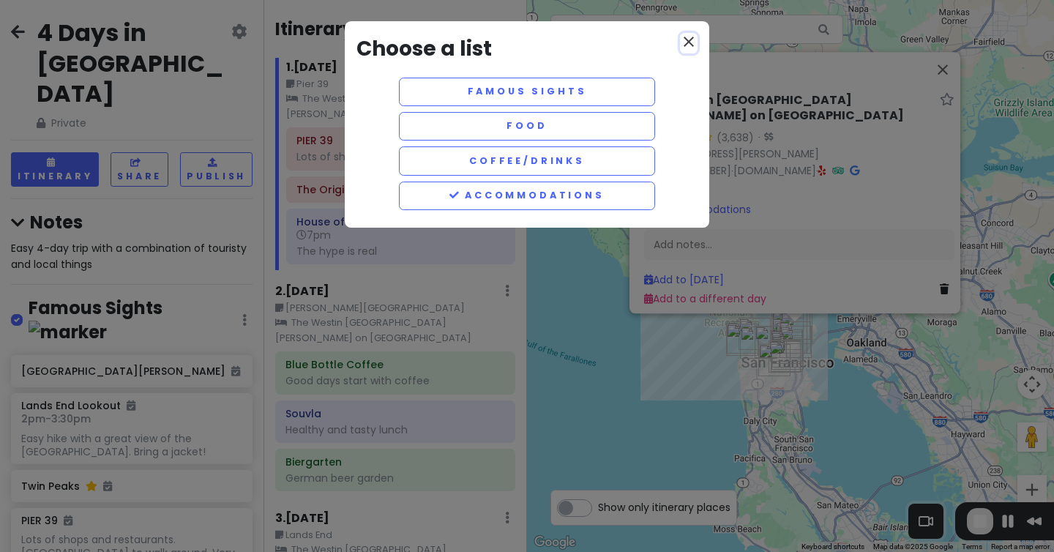
click at [692, 40] on icon "close" at bounding box center [689, 42] width 18 height 18
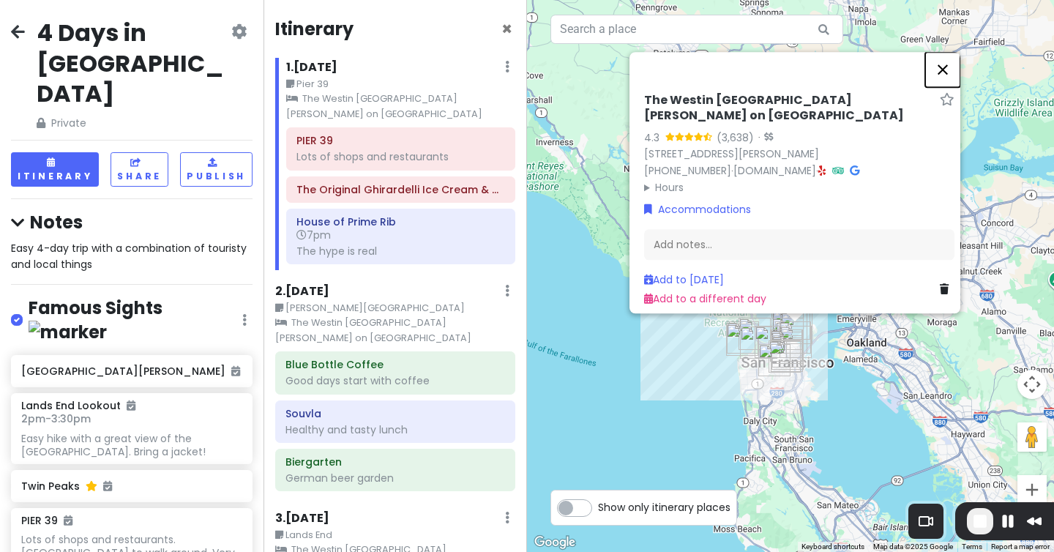
click at [955, 66] on button "Close" at bounding box center [942, 69] width 35 height 35
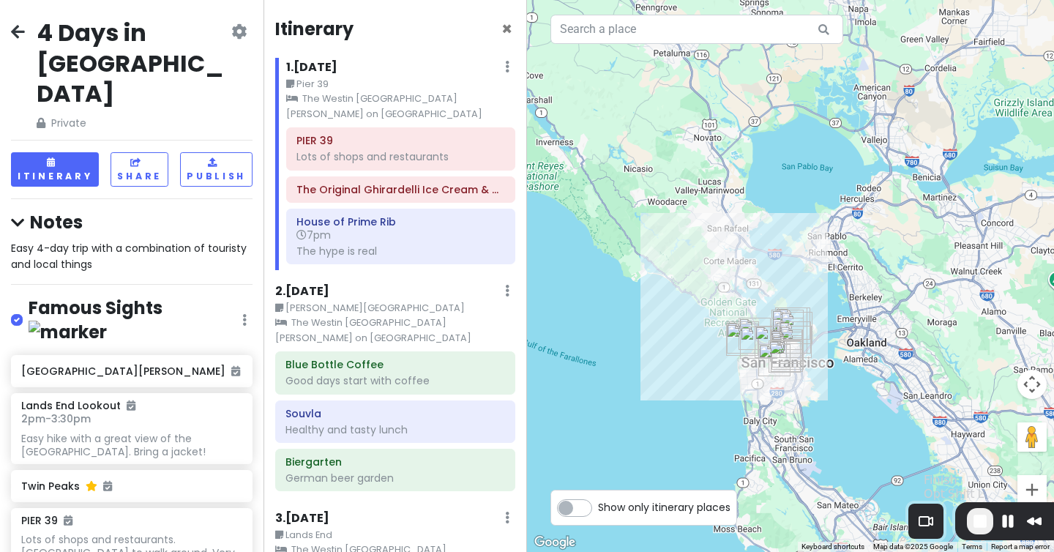
click at [974, 519] on span "End Recording" at bounding box center [980, 521] width 18 height 18
